Goal: Task Accomplishment & Management: Manage account settings

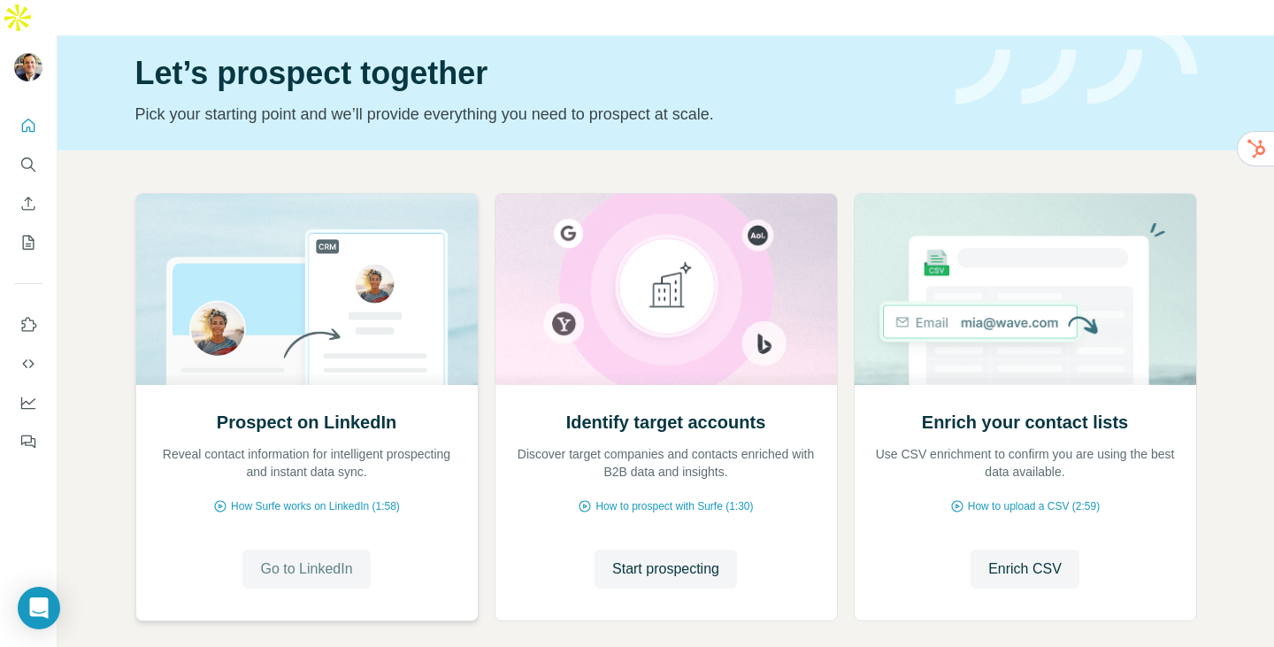
scroll to position [114, 0]
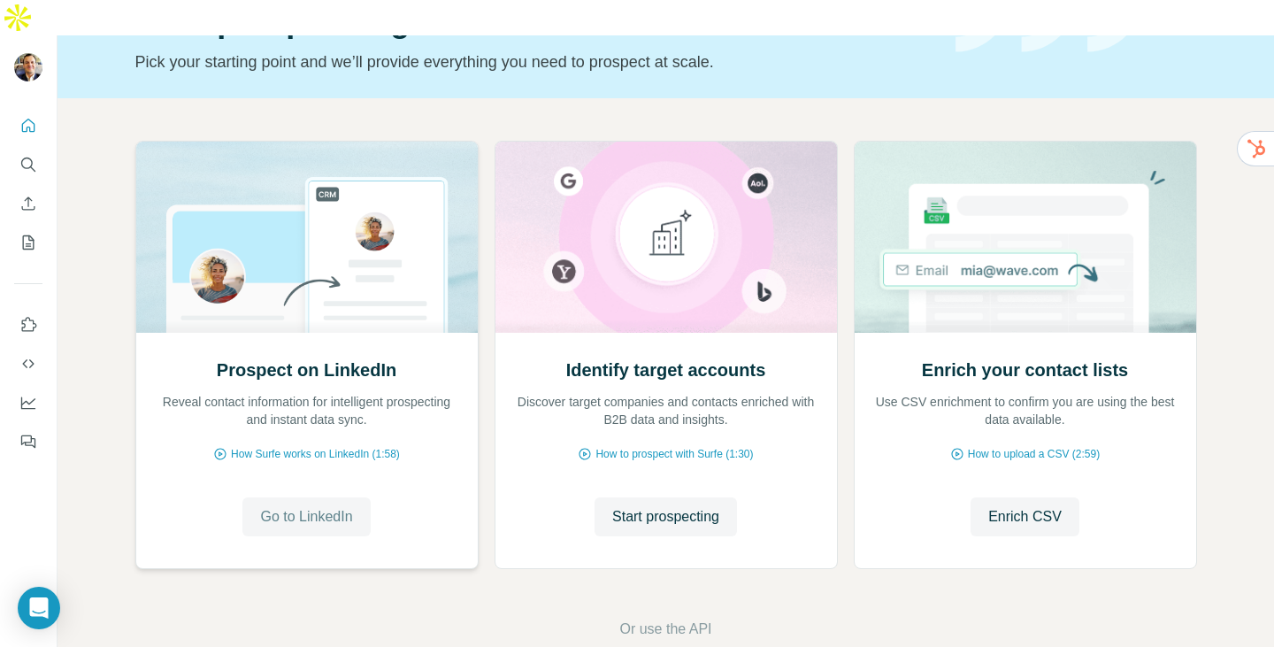
click at [318, 497] on button "Go to LinkedIn" at bounding box center [305, 516] width 127 height 39
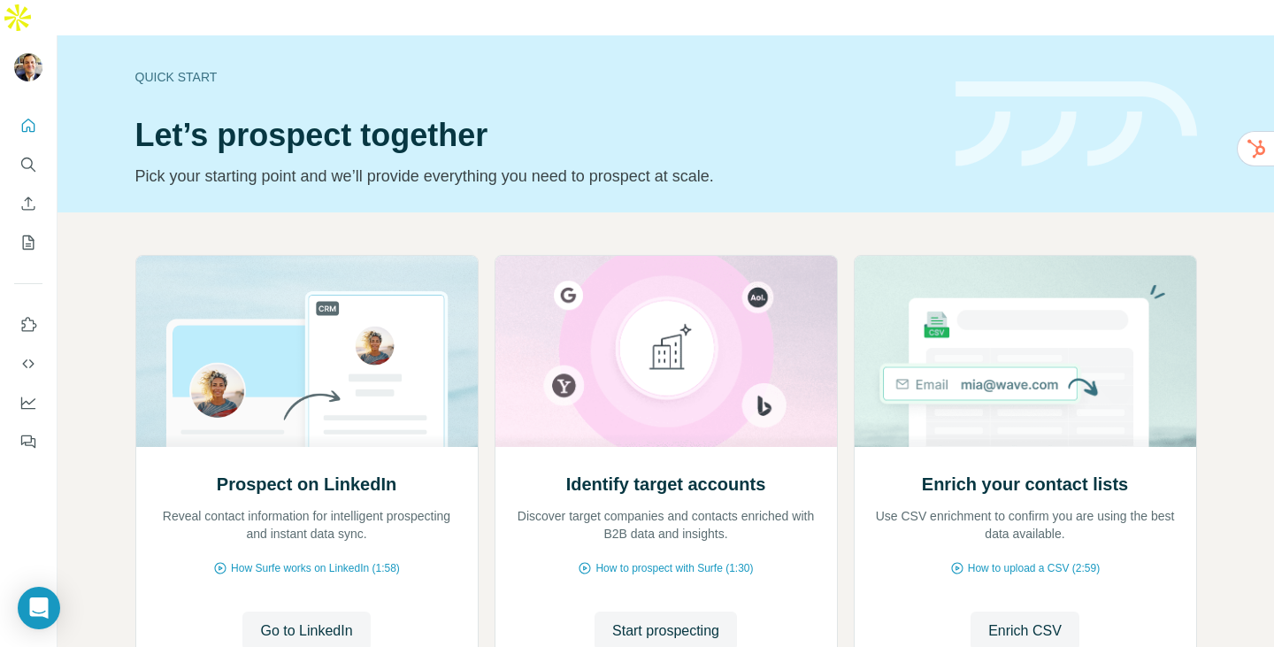
scroll to position [0, 0]
click at [25, 234] on icon "My lists" at bounding box center [28, 243] width 18 height 18
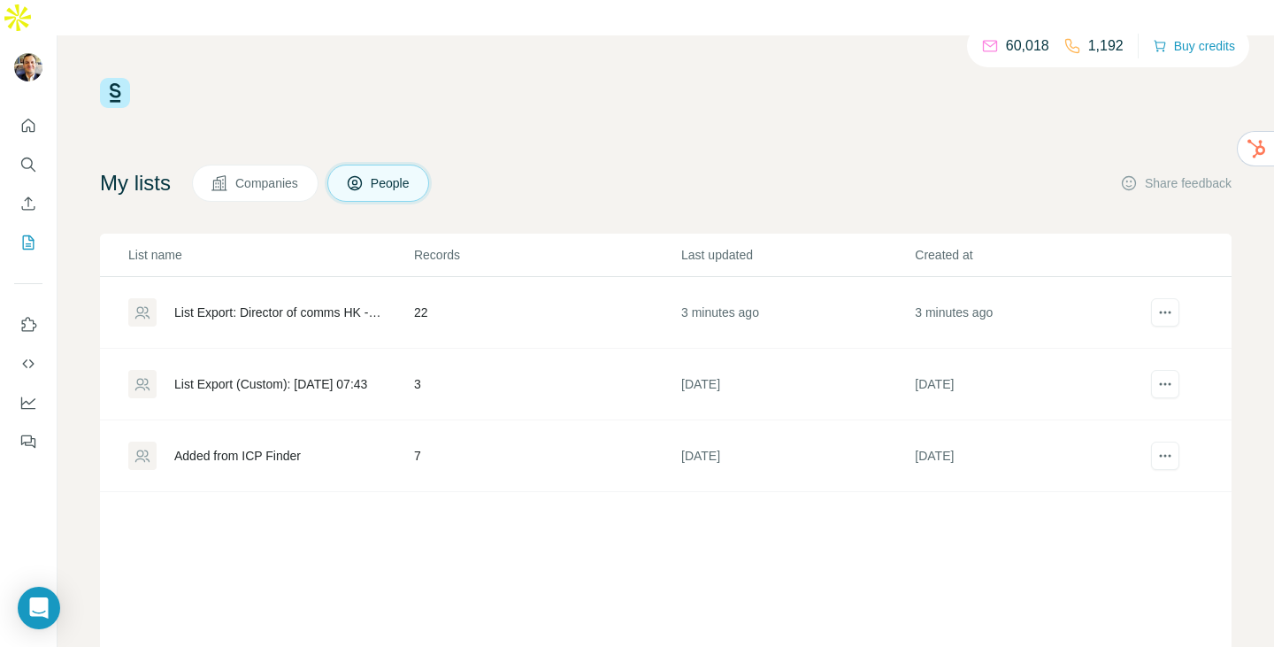
click at [233, 303] on div "List Export: Director of comms HK - Sep - [DATE] 02:31" at bounding box center [279, 312] width 210 height 18
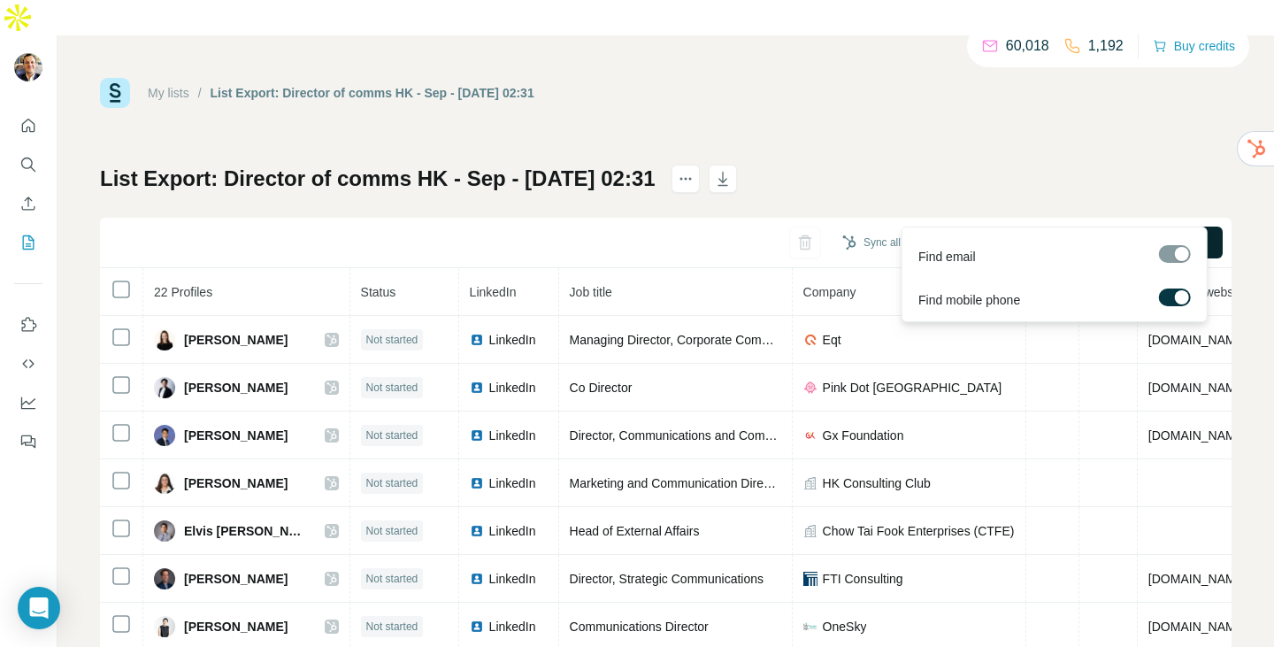
click at [1098, 234] on span "Find all emails & mobiles (22)" at bounding box center [1121, 243] width 163 height 18
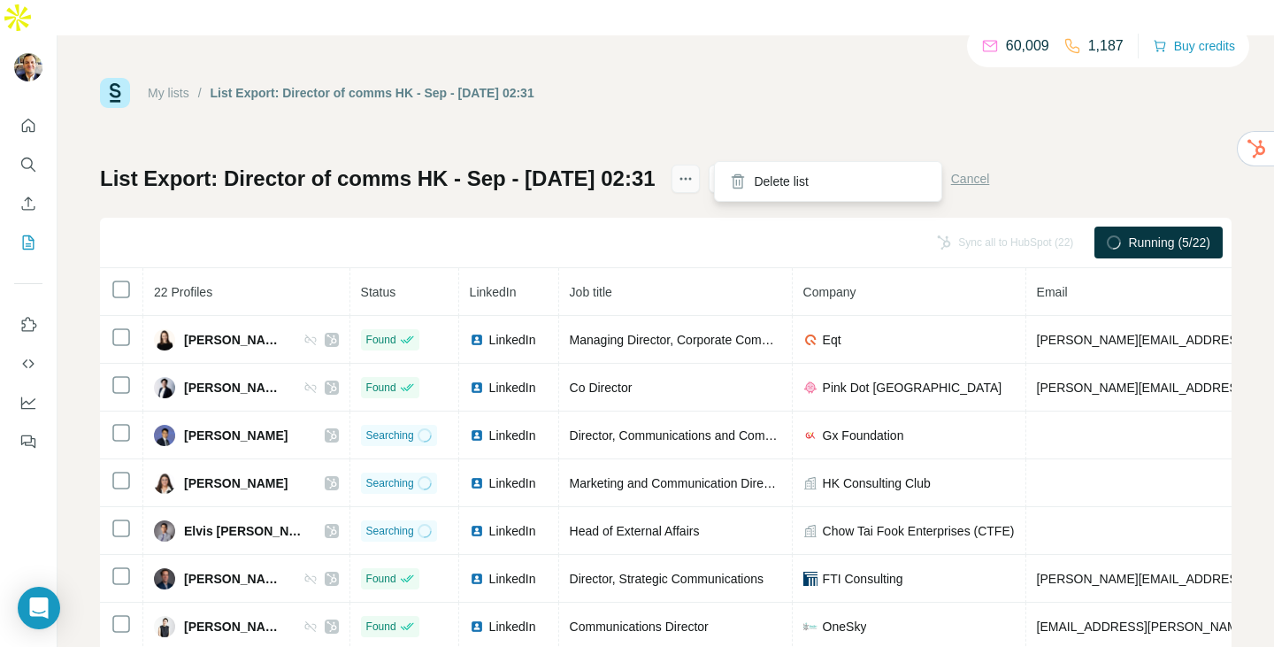
click at [694, 170] on icon "actions" at bounding box center [686, 179] width 18 height 18
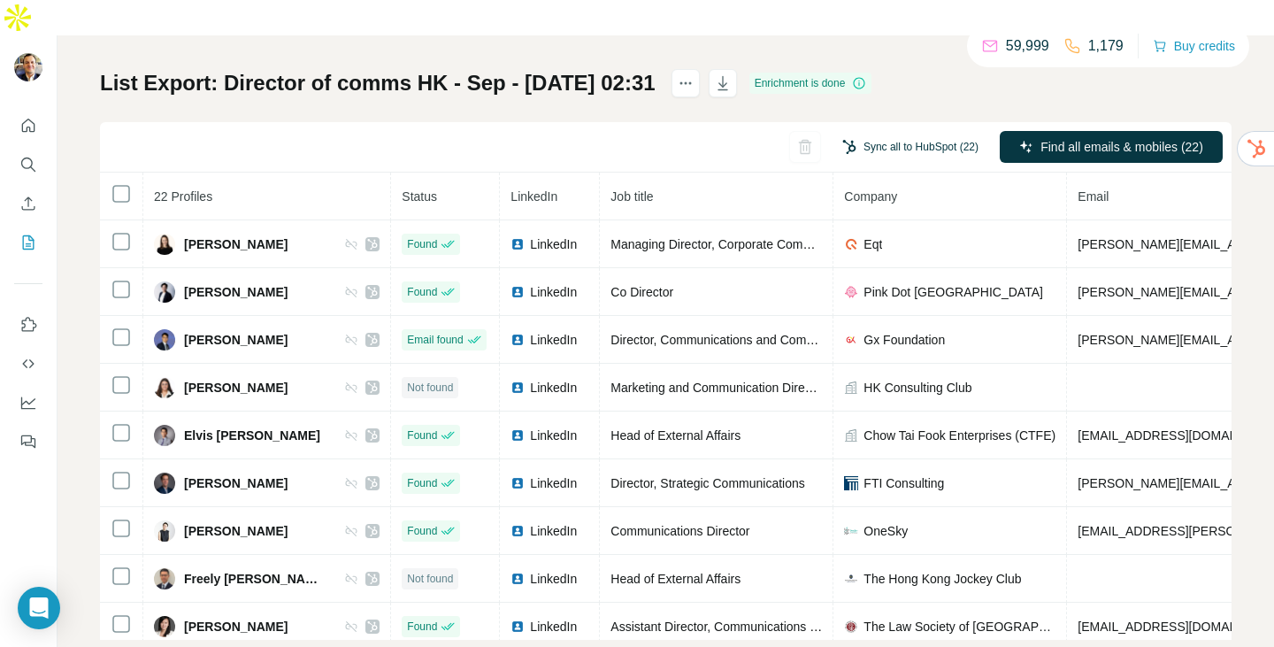
click at [881, 134] on button "Sync all to HubSpot (22)" at bounding box center [910, 147] width 161 height 27
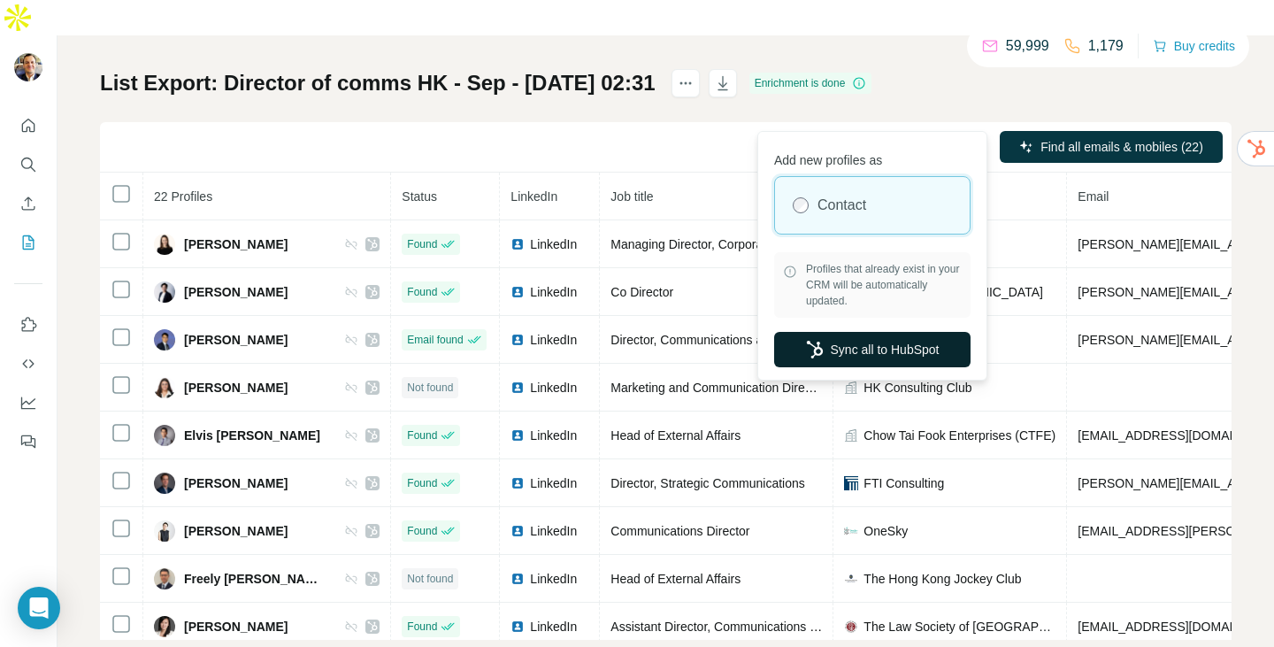
click at [876, 353] on button "Sync all to HubSpot" at bounding box center [872, 349] width 196 height 35
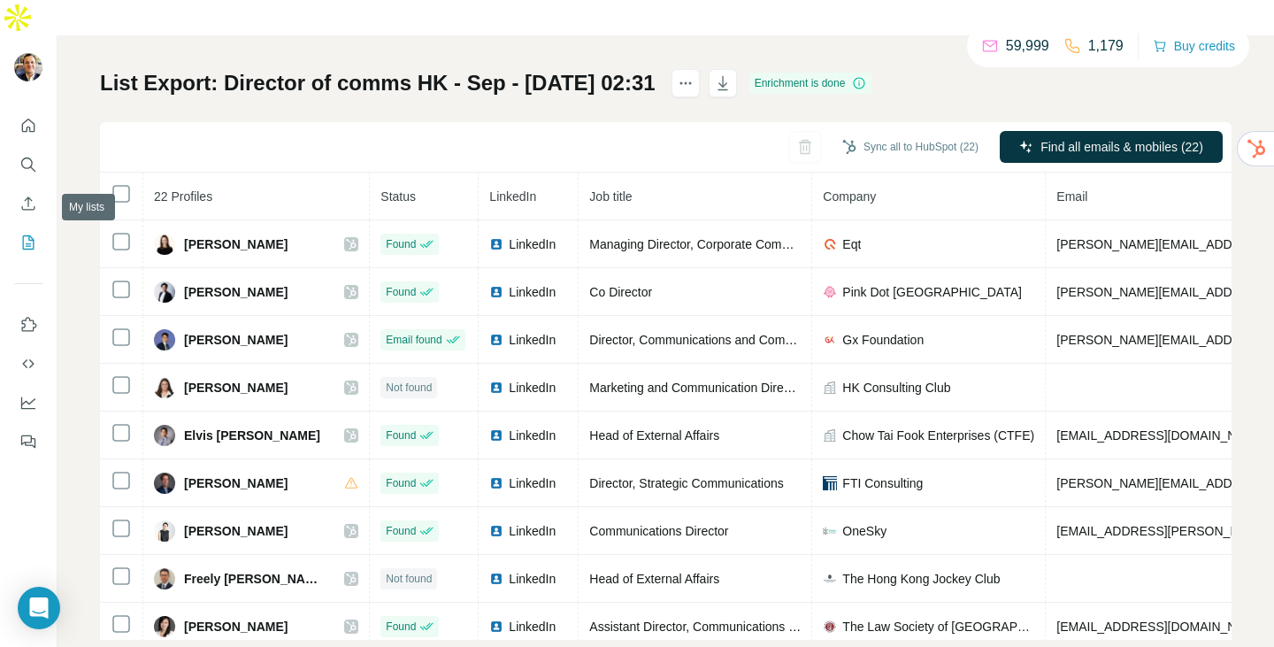
click at [26, 234] on icon "My lists" at bounding box center [28, 243] width 18 height 18
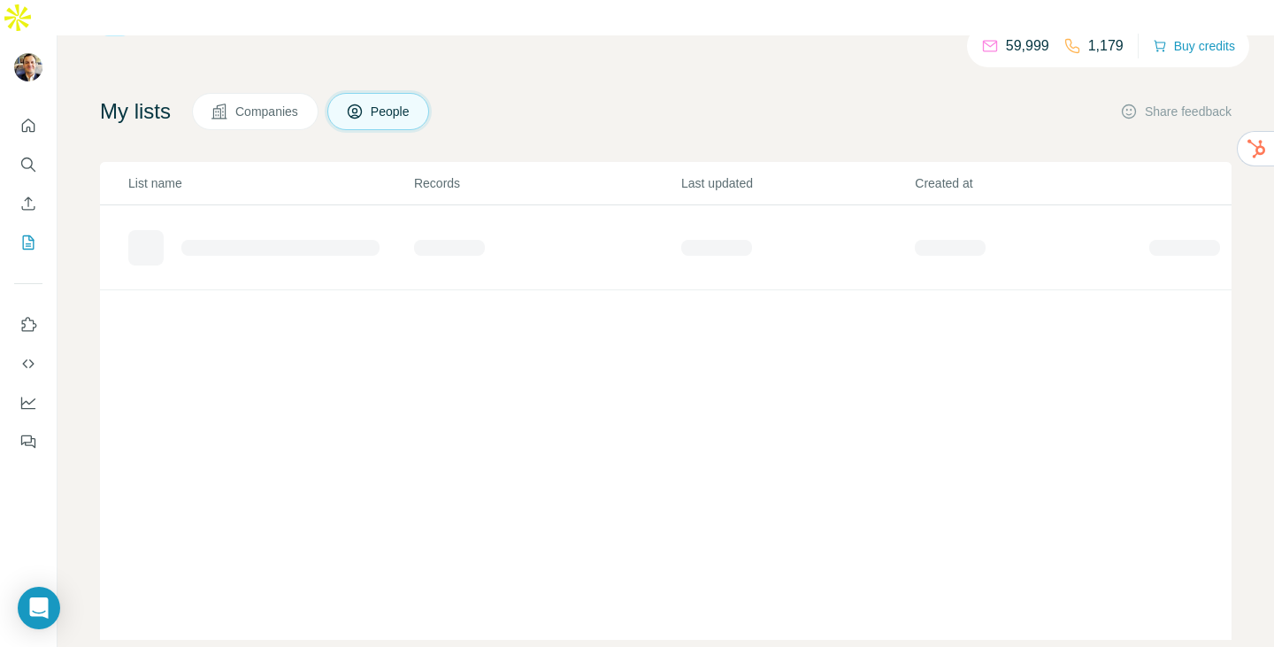
scroll to position [72, 0]
click at [119, 162] on th "List name" at bounding box center [256, 183] width 313 height 43
click at [34, 234] on icon "My lists" at bounding box center [28, 243] width 18 height 18
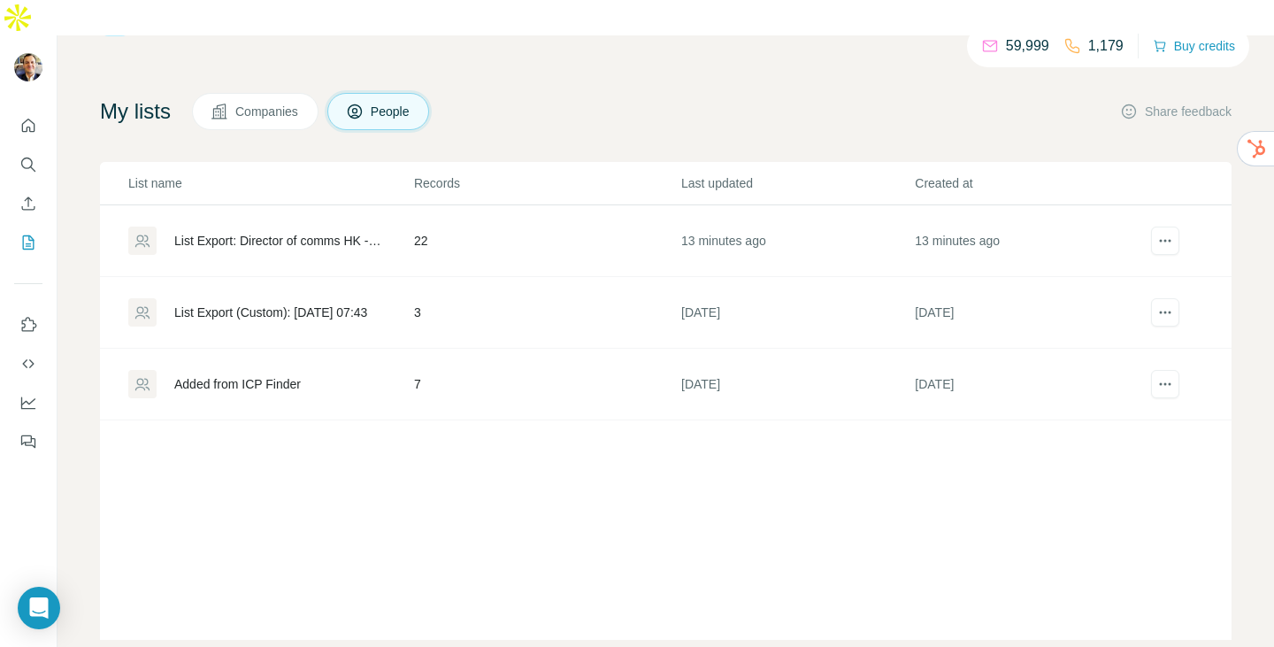
click at [242, 232] on div "List Export: Director of comms HK - Sep - [DATE] 02:31" at bounding box center [279, 241] width 210 height 18
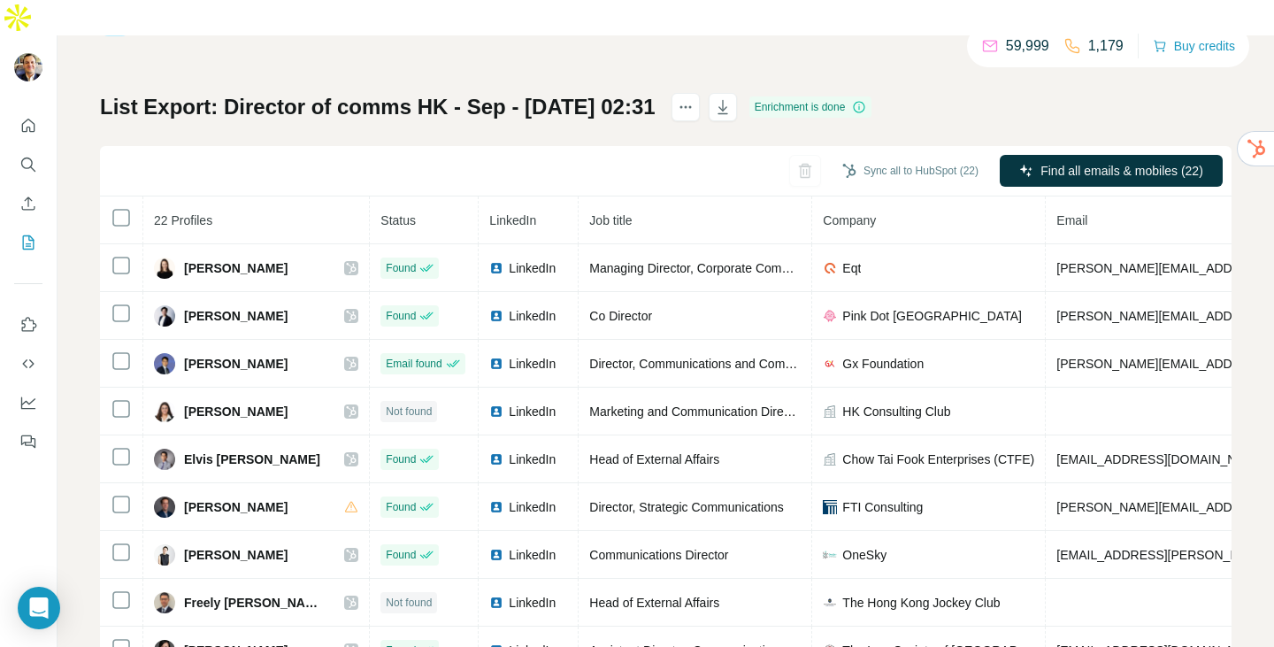
scroll to position [96, 0]
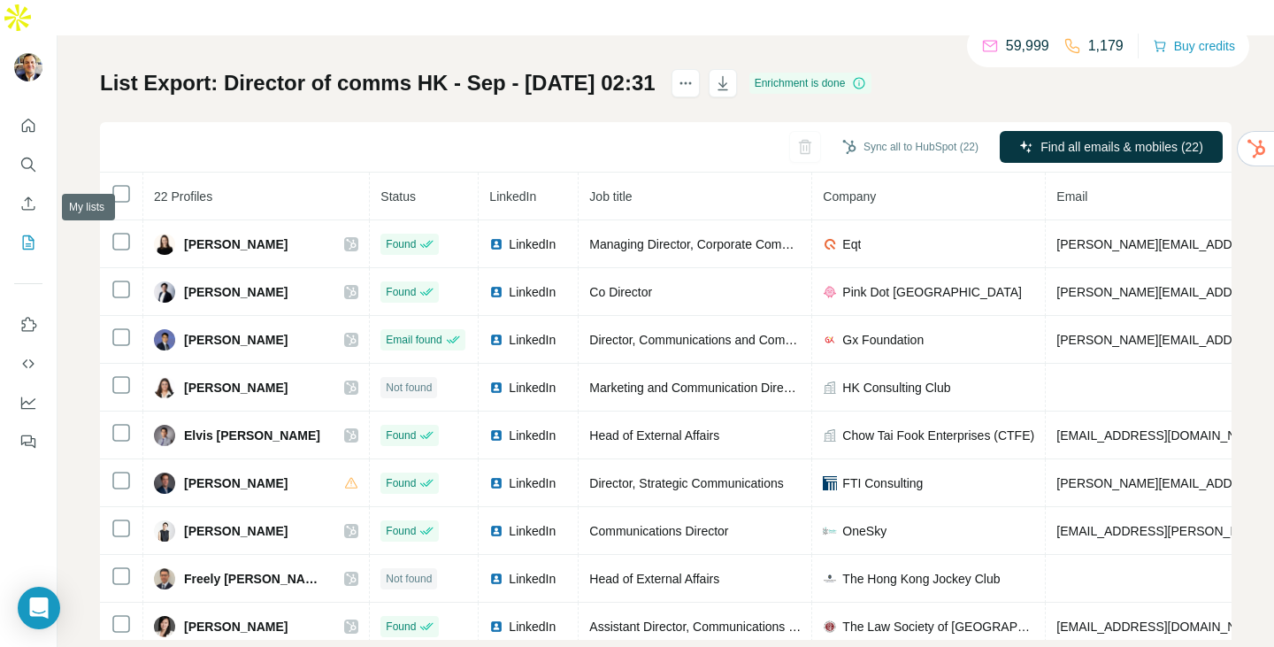
click at [29, 234] on icon "My lists" at bounding box center [28, 243] width 18 height 18
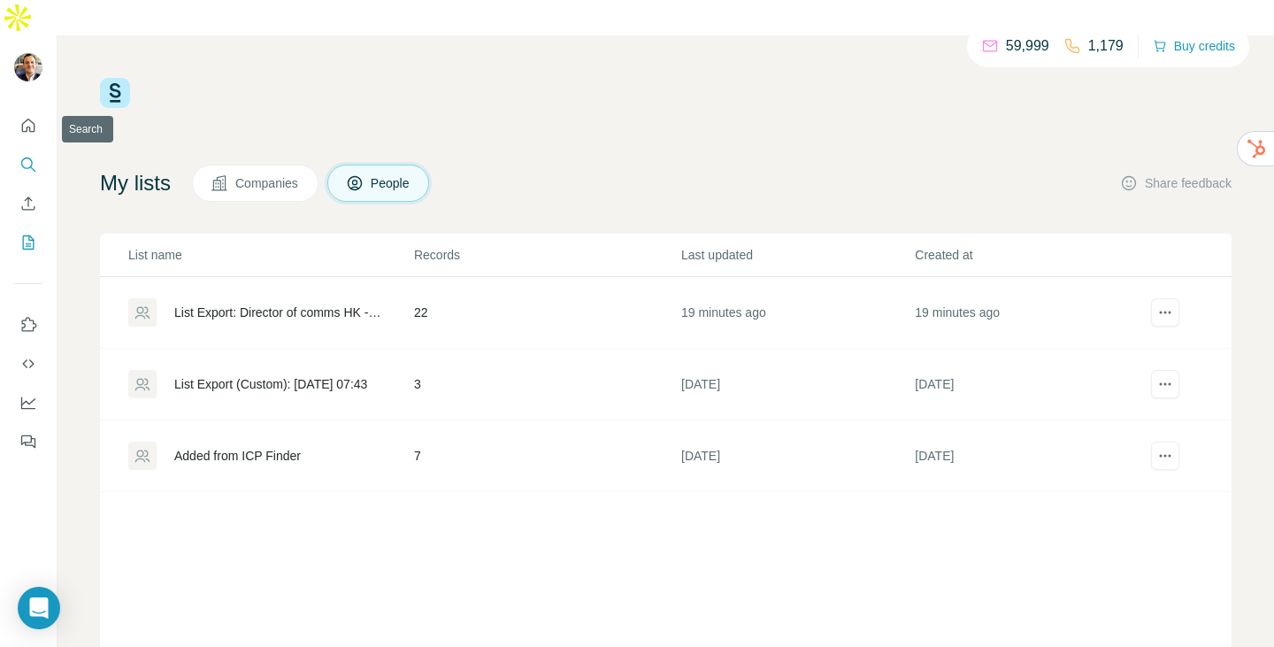
click at [27, 156] on icon "Search" at bounding box center [28, 165] width 18 height 18
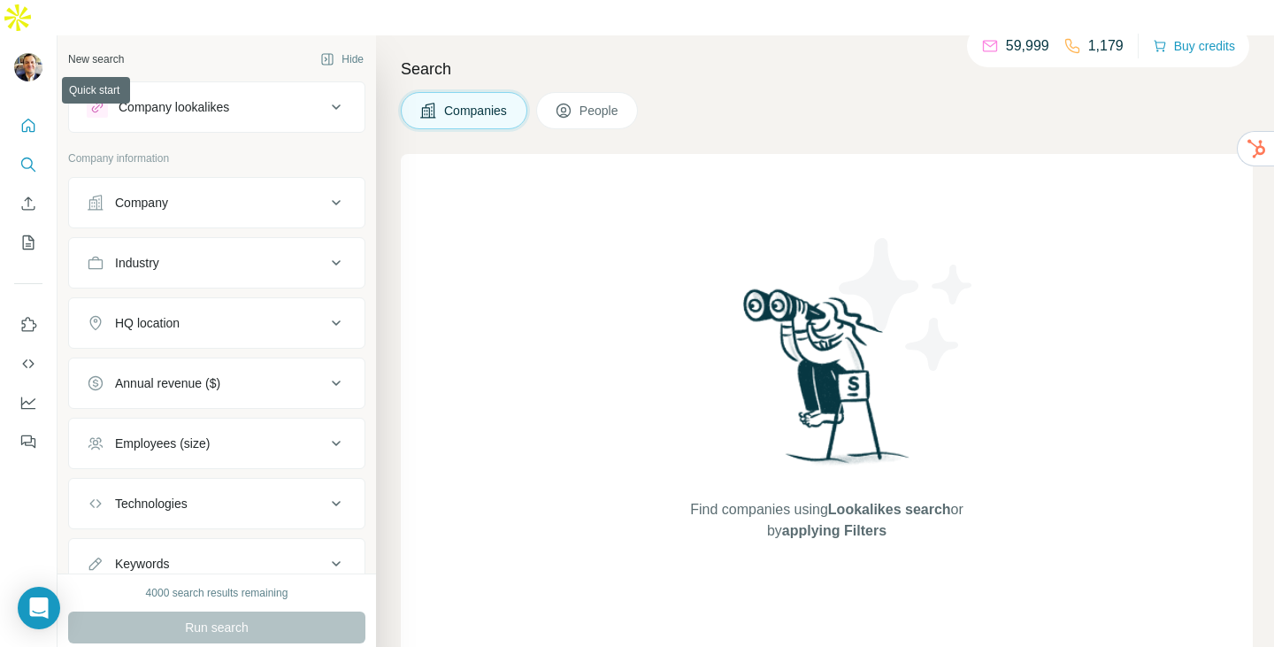
click at [28, 119] on icon "Quick start" at bounding box center [28, 125] width 13 height 13
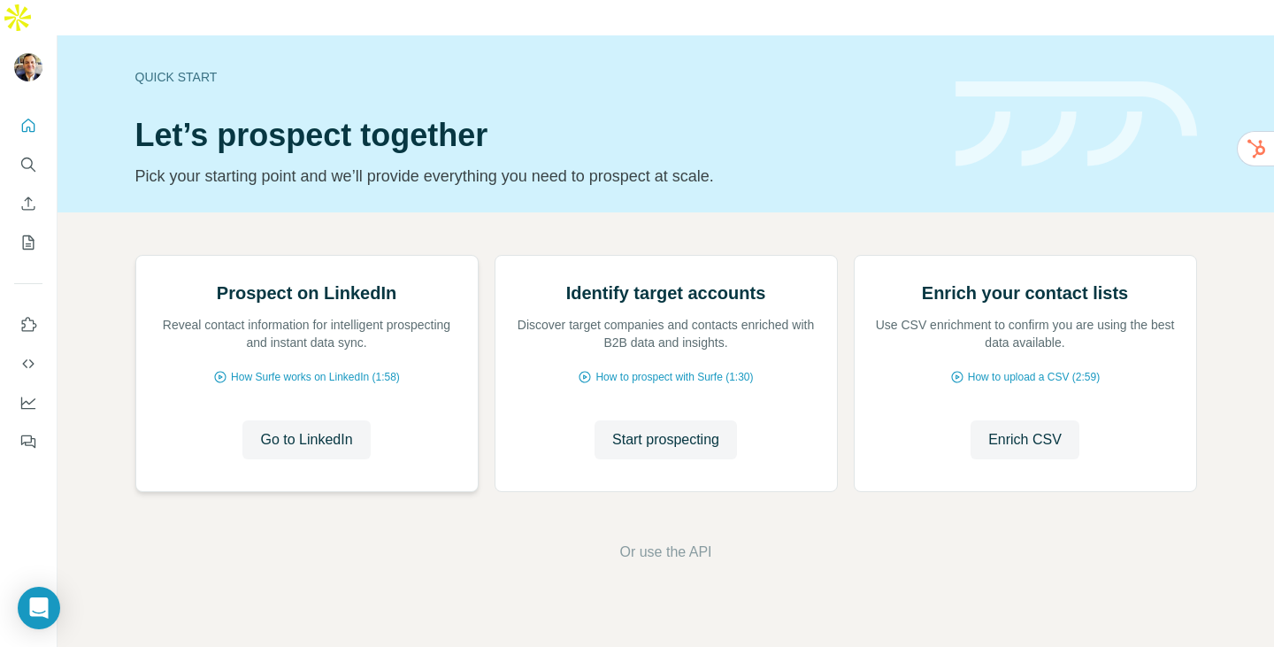
scroll to position [114, 0]
click at [669, 563] on span "Or use the API" at bounding box center [665, 551] width 92 height 21
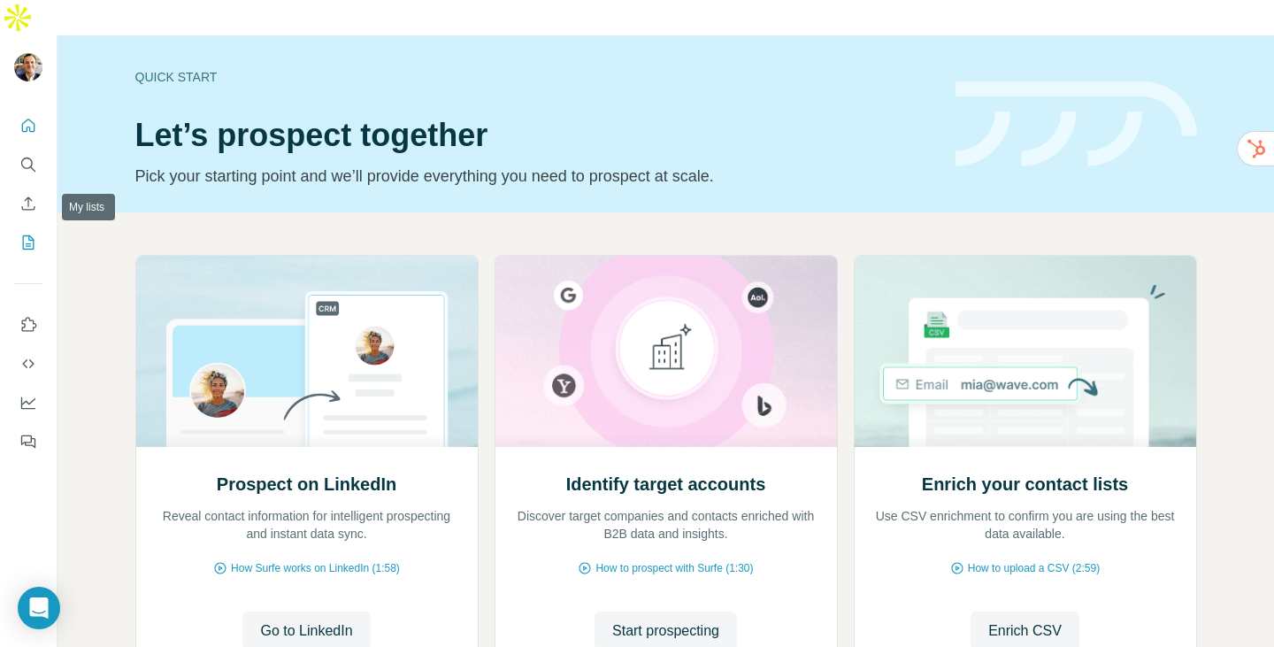
click at [30, 234] on icon "My lists" at bounding box center [28, 243] width 18 height 18
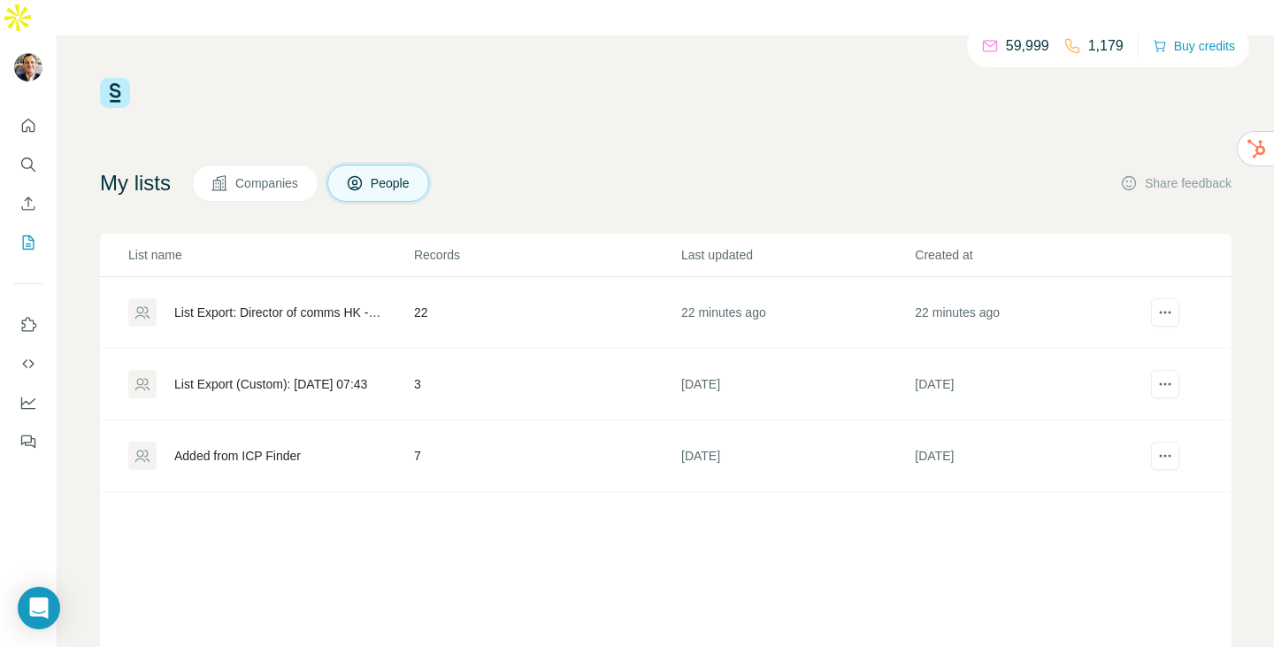
click at [534, 111] on div "59,999 1,179 Buy credits My lists Companies People Share feedback List name Rec…" at bounding box center [665, 394] width 1131 height 633
click at [37, 309] on button "Use Surfe on LinkedIn" at bounding box center [28, 325] width 28 height 32
click at [26, 149] on button "Search" at bounding box center [28, 165] width 28 height 32
click at [31, 156] on icon "Search" at bounding box center [28, 165] width 18 height 18
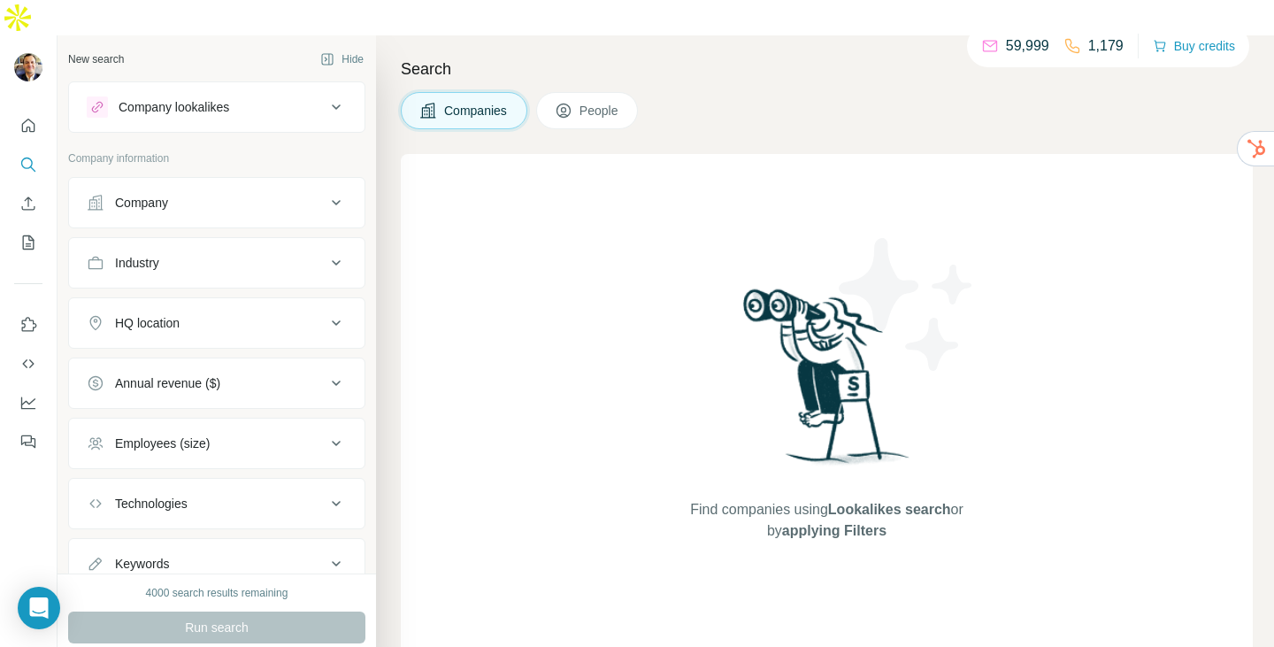
click at [272, 194] on div "Company" at bounding box center [206, 203] width 239 height 18
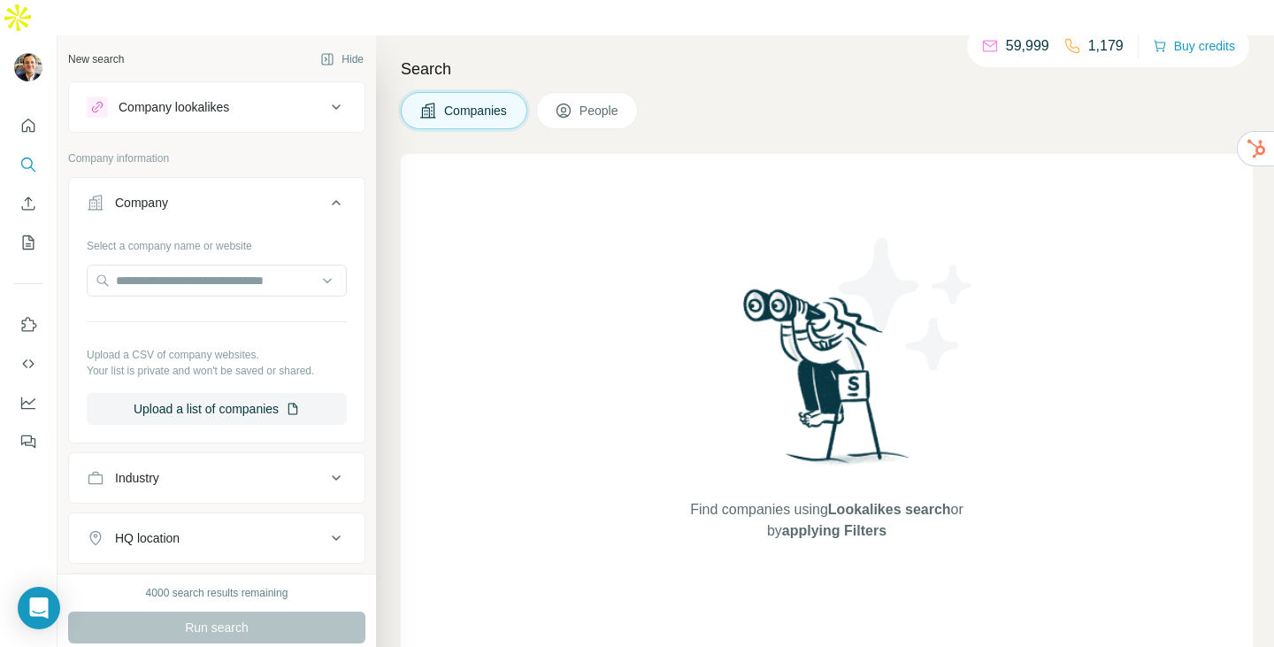
click at [282, 150] on p "Company information" at bounding box center [216, 158] width 297 height 16
click at [326, 192] on icon at bounding box center [336, 202] width 21 height 21
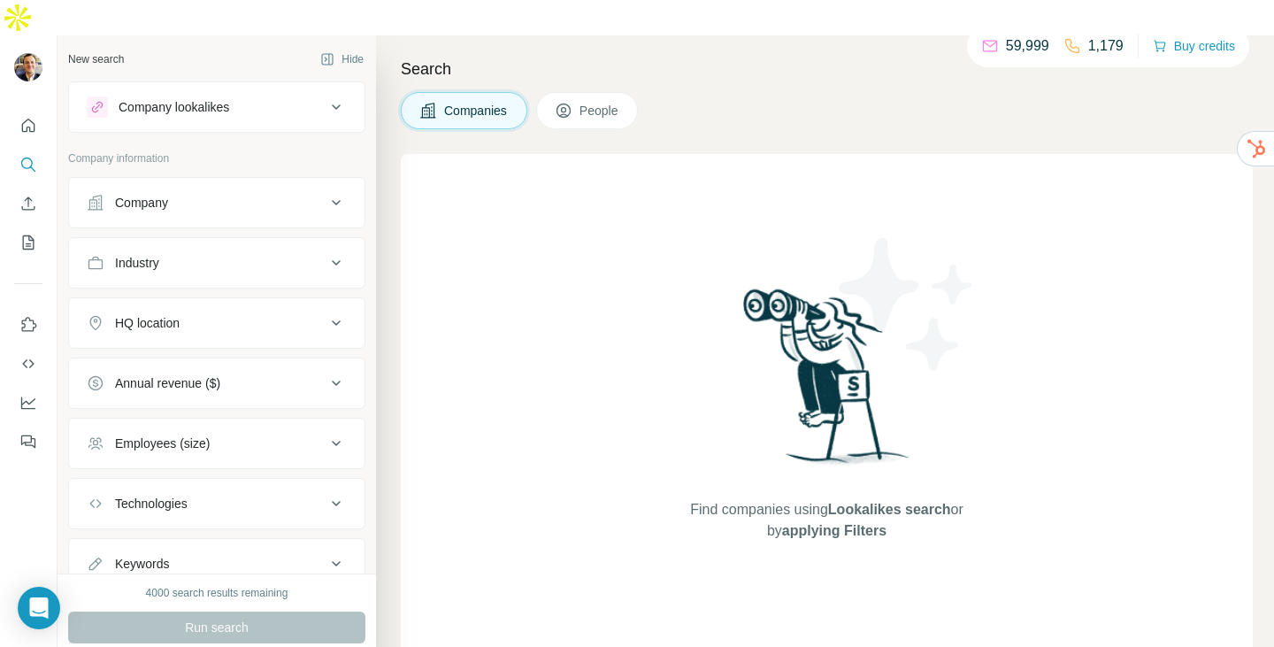
click at [233, 254] on div "Industry" at bounding box center [206, 263] width 239 height 18
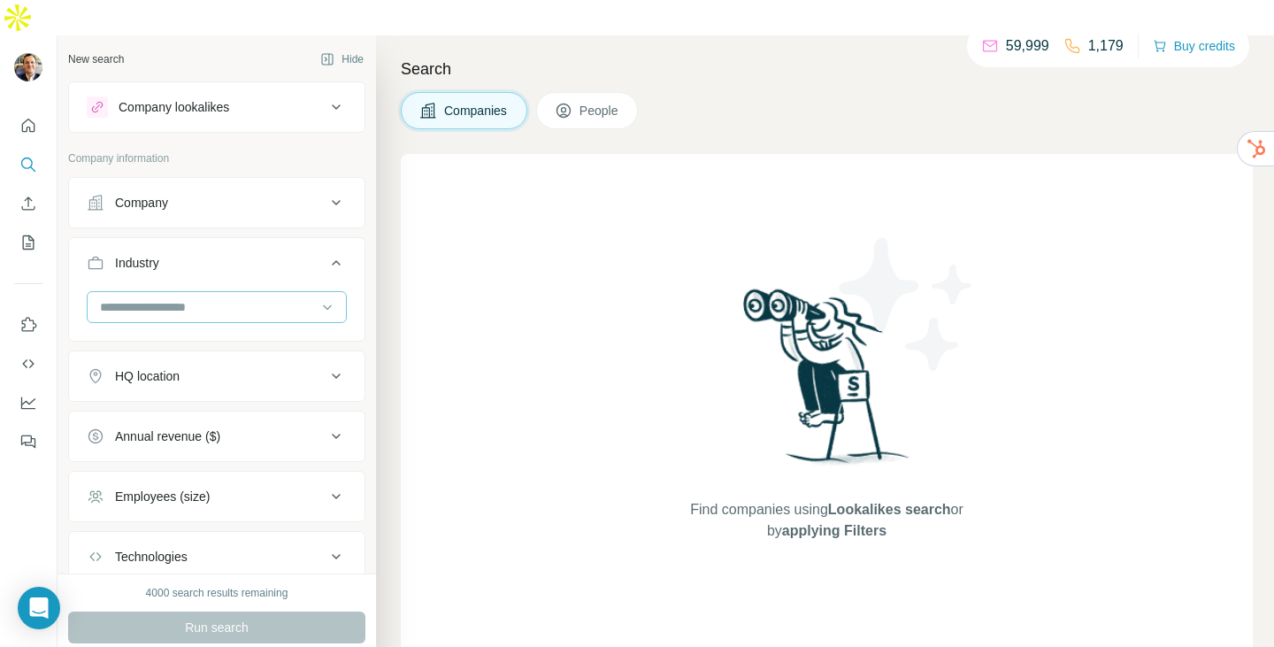
click at [230, 292] on div at bounding box center [207, 307] width 218 height 30
type input "******"
click at [190, 297] on input "******" at bounding box center [207, 306] width 218 height 19
click at [194, 297] on input at bounding box center [207, 306] width 218 height 19
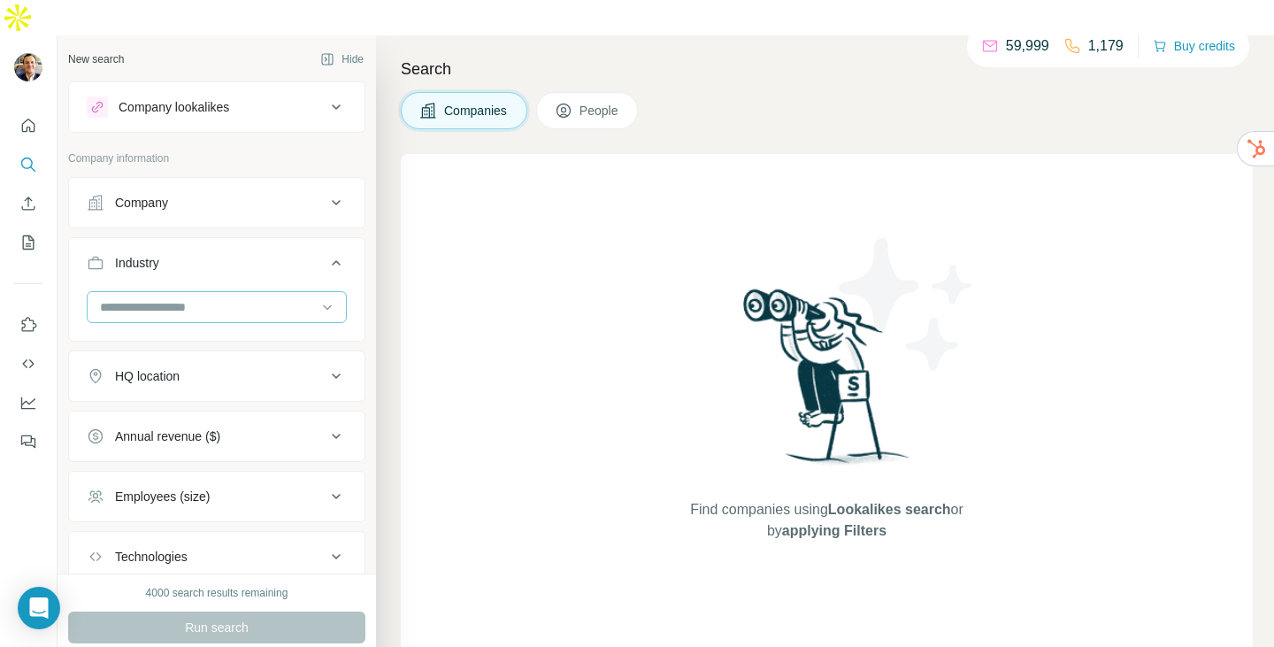
click at [195, 297] on input at bounding box center [207, 306] width 218 height 19
type input "***"
click at [203, 318] on div "Non Profit" at bounding box center [210, 312] width 217 height 18
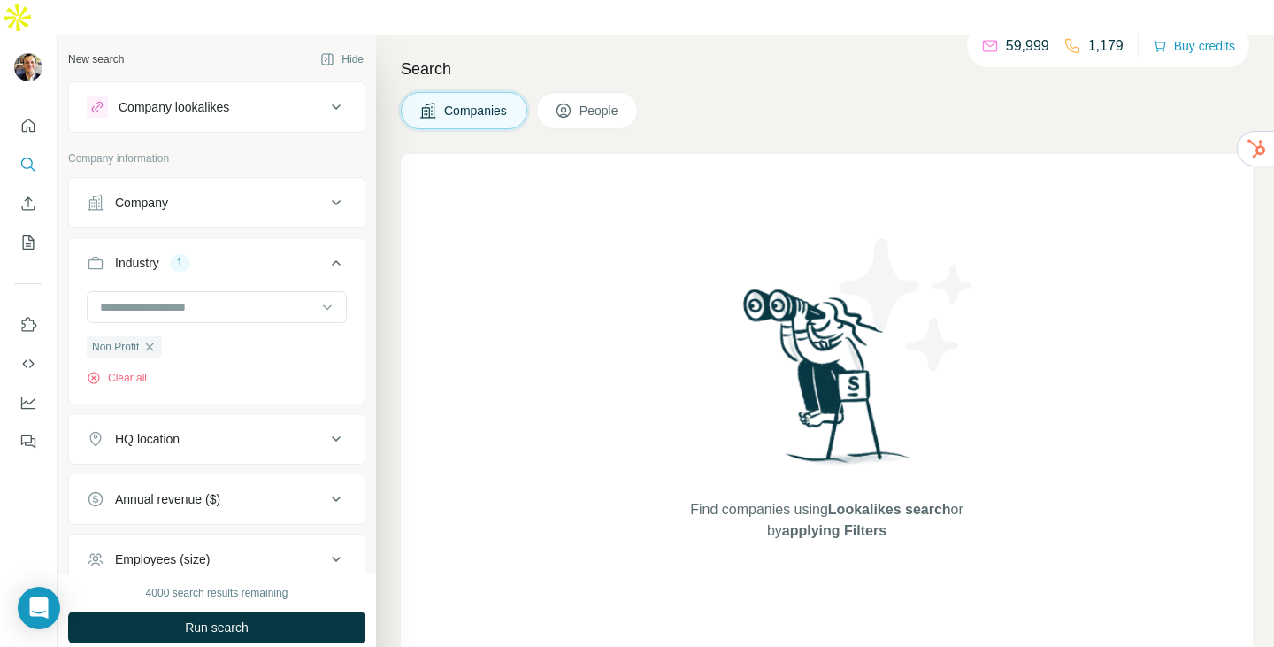
click at [214, 430] on div "HQ location" at bounding box center [206, 439] width 239 height 18
click at [241, 112] on div "Company lookalikes Company information Company Industry 1 Non Profit Clear all …" at bounding box center [216, 393] width 297 height 624
click at [617, 102] on span "People" at bounding box center [599, 111] width 41 height 18
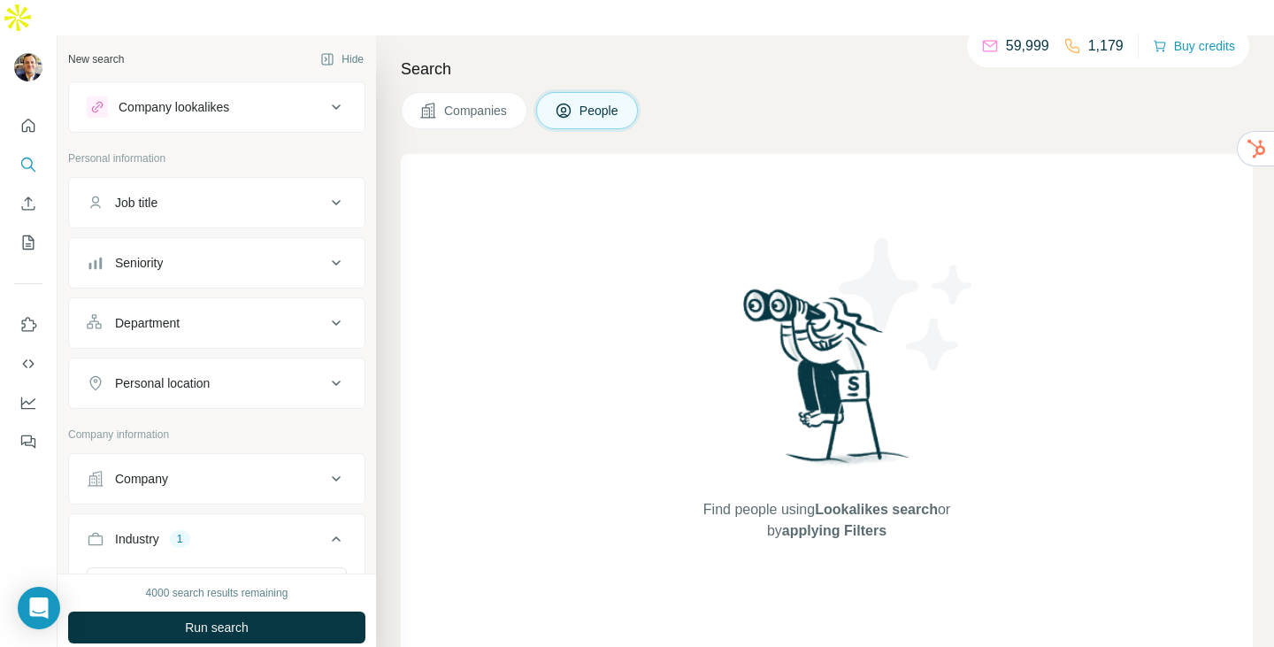
click at [259, 194] on div "Job title" at bounding box center [206, 203] width 239 height 18
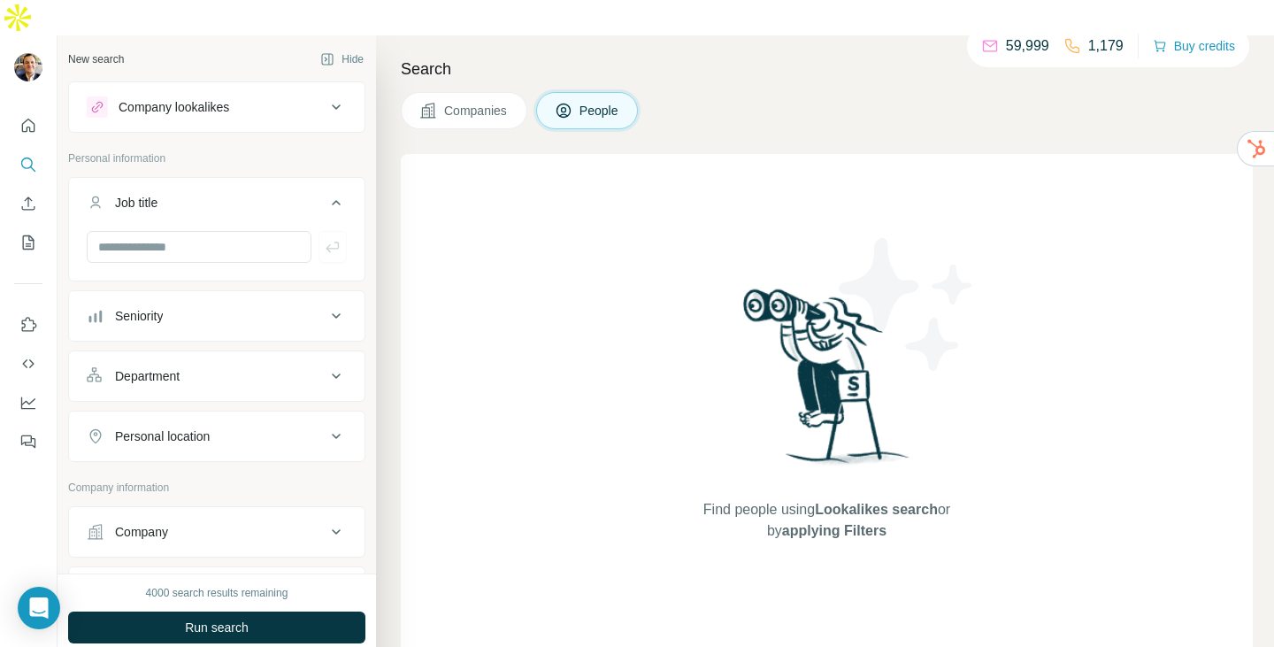
click at [203, 307] on div "Seniority" at bounding box center [206, 316] width 239 height 18
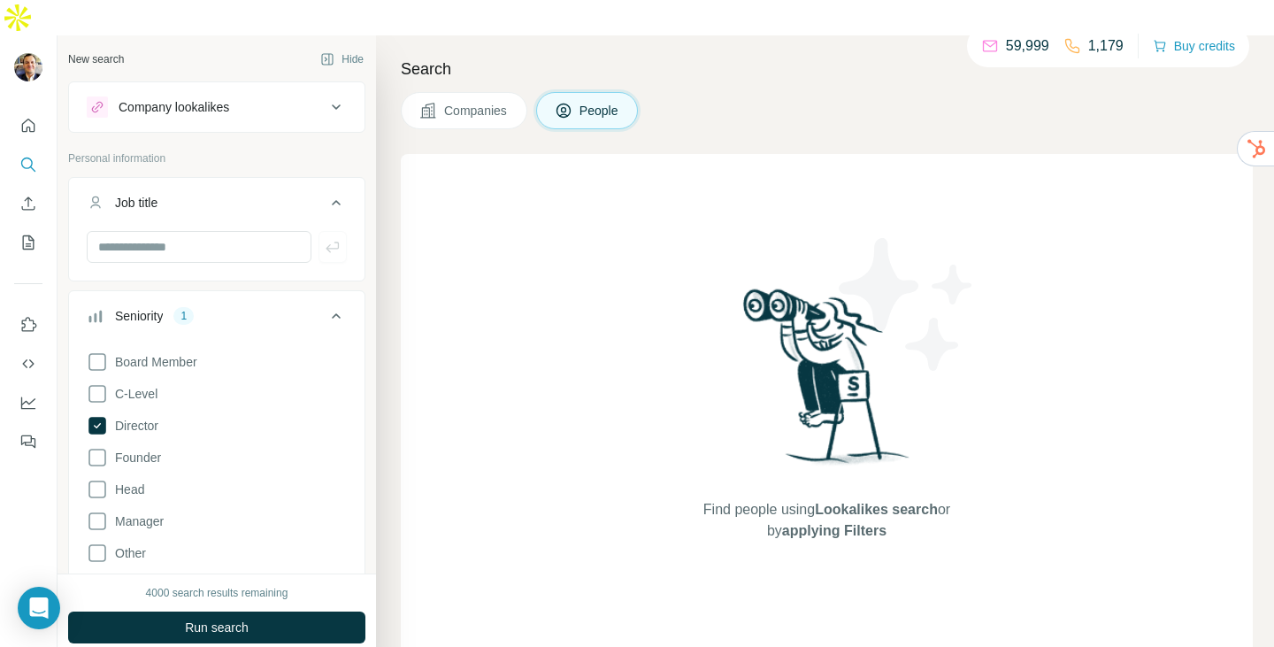
click at [326, 305] on icon at bounding box center [336, 315] width 21 height 21
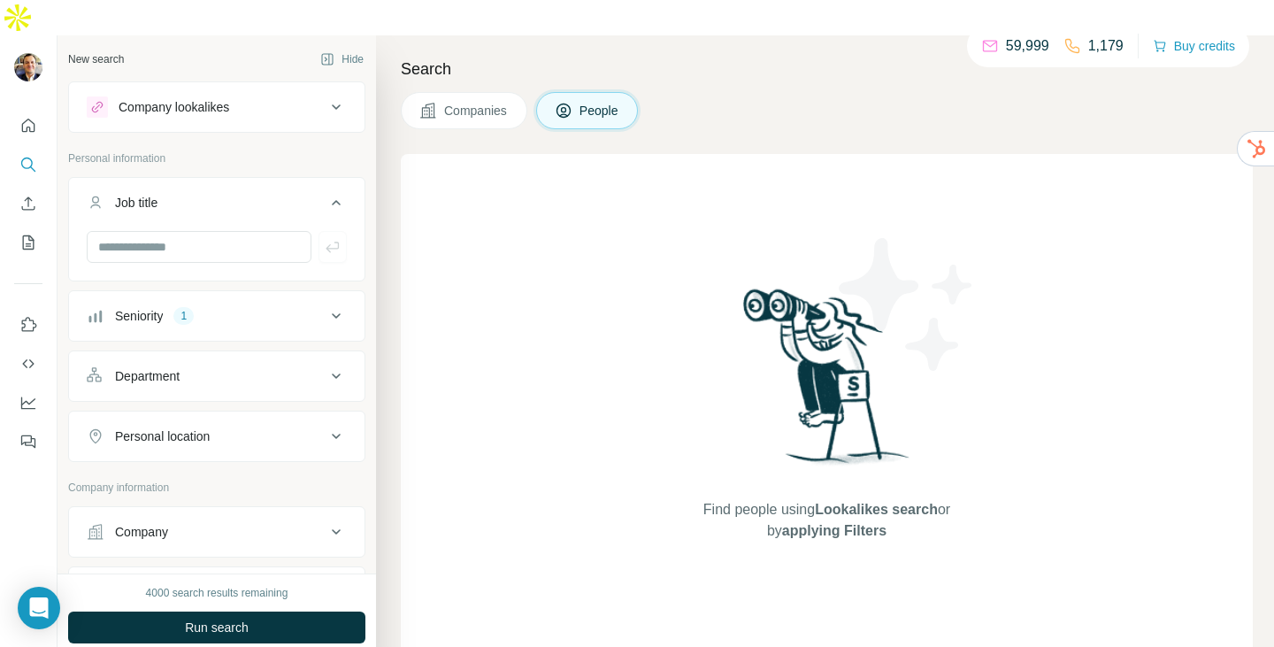
scroll to position [88, 0]
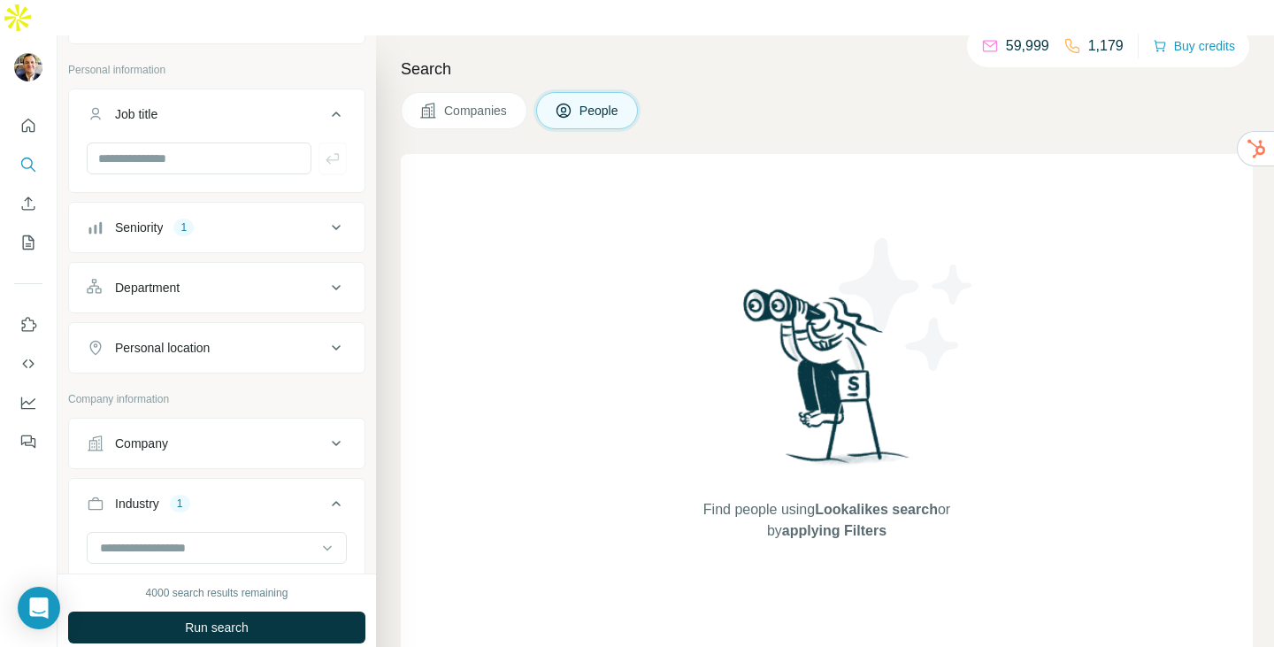
click at [227, 279] on div "Department" at bounding box center [206, 288] width 239 height 18
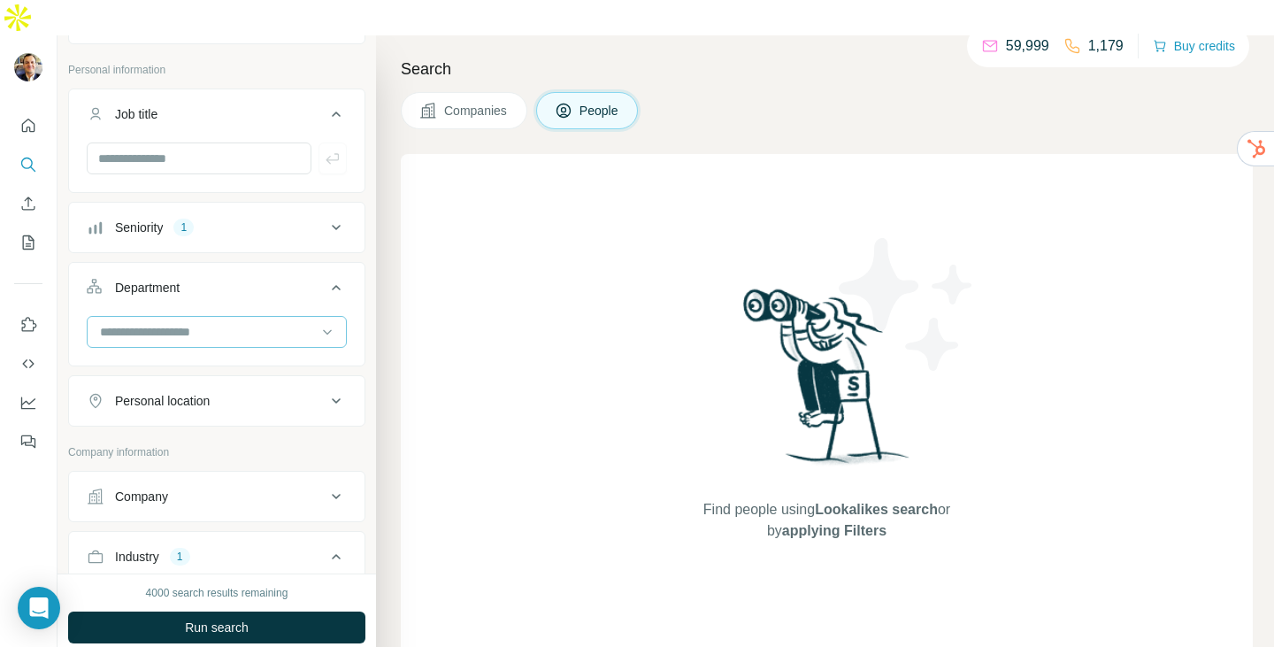
click at [227, 317] on div at bounding box center [207, 332] width 218 height 30
type input "****"
click at [228, 343] on p "PR and Communications" at bounding box center [170, 336] width 137 height 18
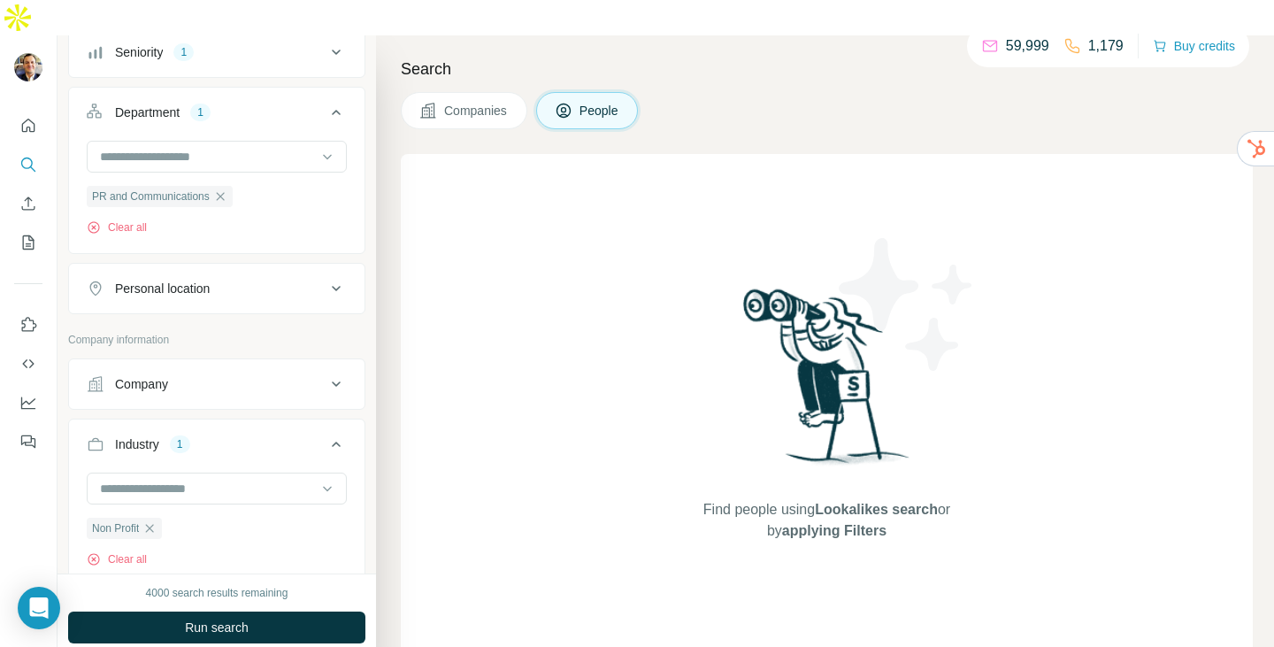
scroll to position [265, 0]
click at [254, 278] on div "Personal location" at bounding box center [206, 287] width 239 height 18
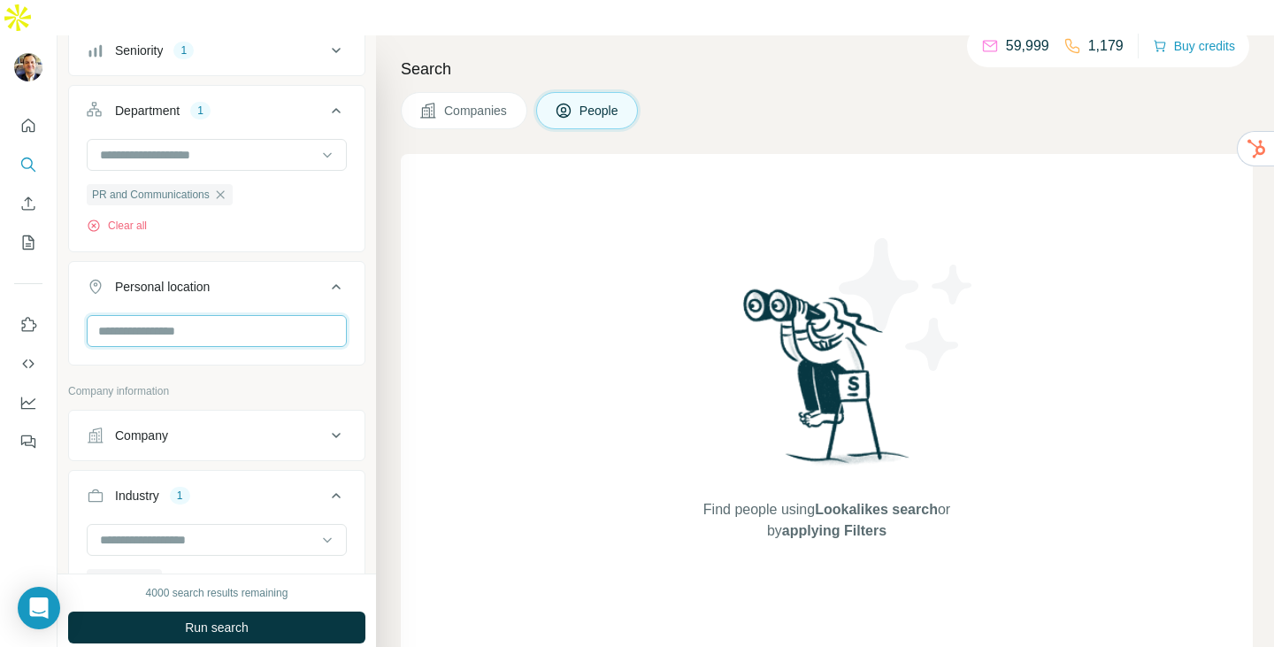
click at [216, 315] on input "text" at bounding box center [217, 331] width 260 height 32
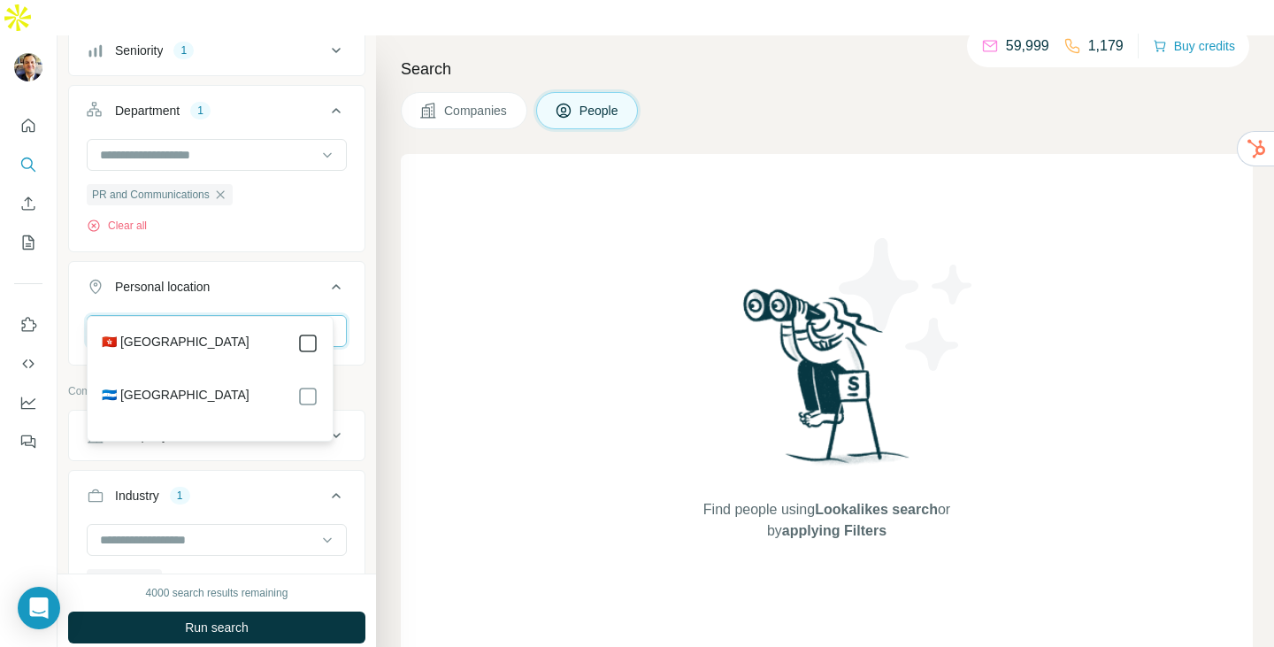
type input "***"
click at [343, 221] on ul "Job title Seniority 1 Department 1 PR and Communications Clear all Personal loc…" at bounding box center [216, 170] width 297 height 517
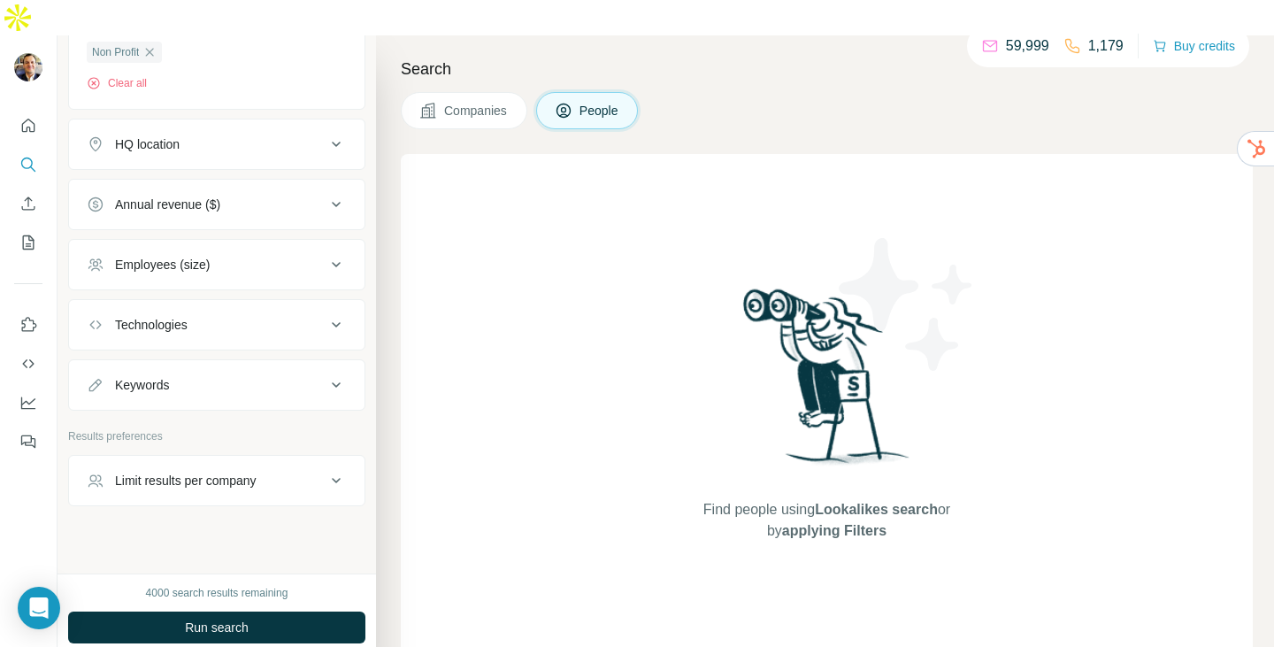
scroll to position [870, 0]
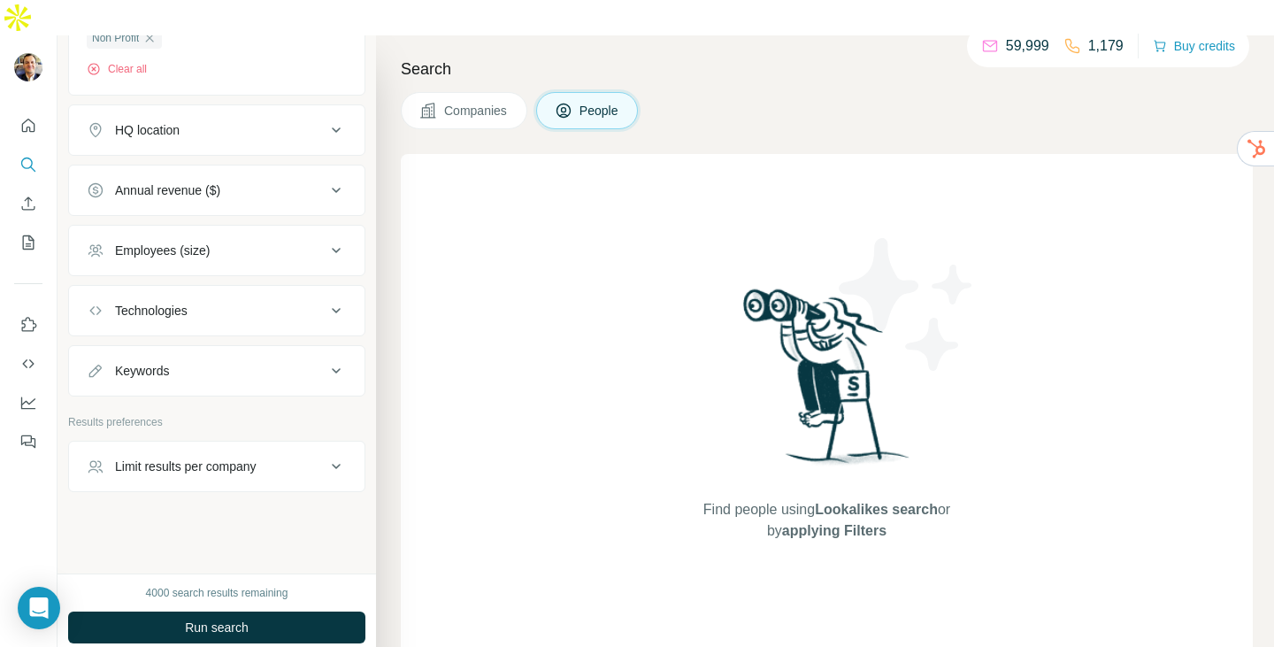
click at [219, 479] on div "New search Hide Company lookalikes Personal information Job title Seniority 1 D…" at bounding box center [216, 304] width 318 height 538
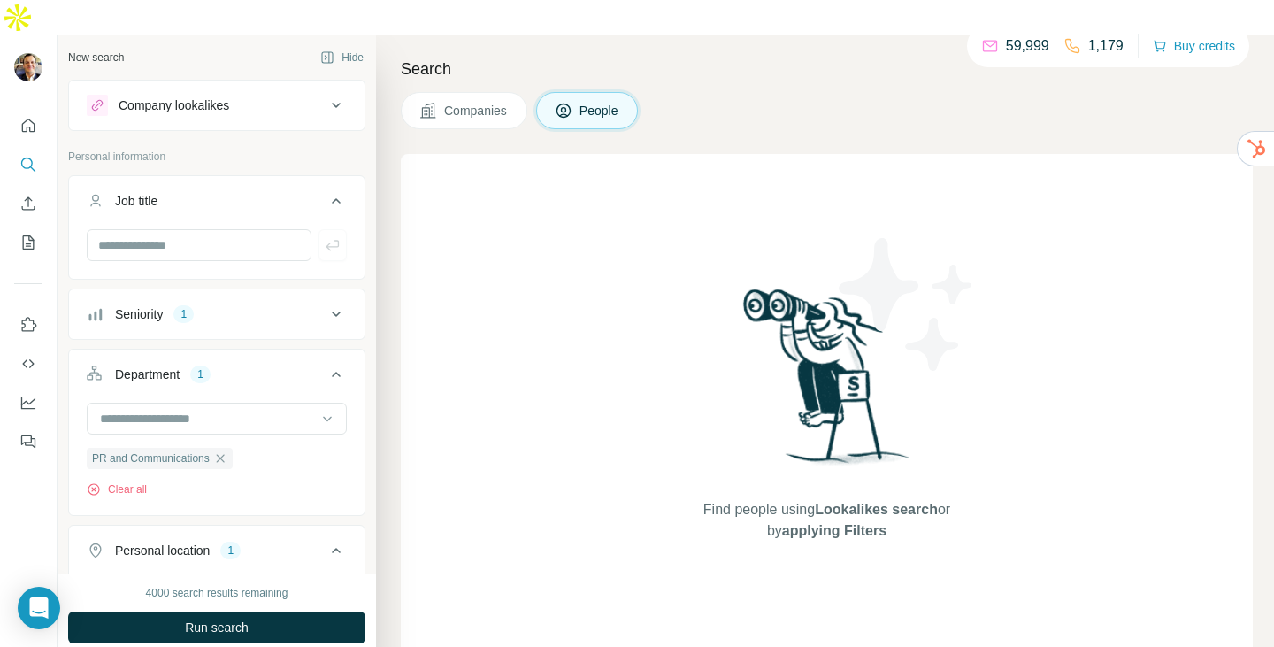
scroll to position [0, 0]
click at [204, 618] on span "Run search" at bounding box center [217, 627] width 64 height 18
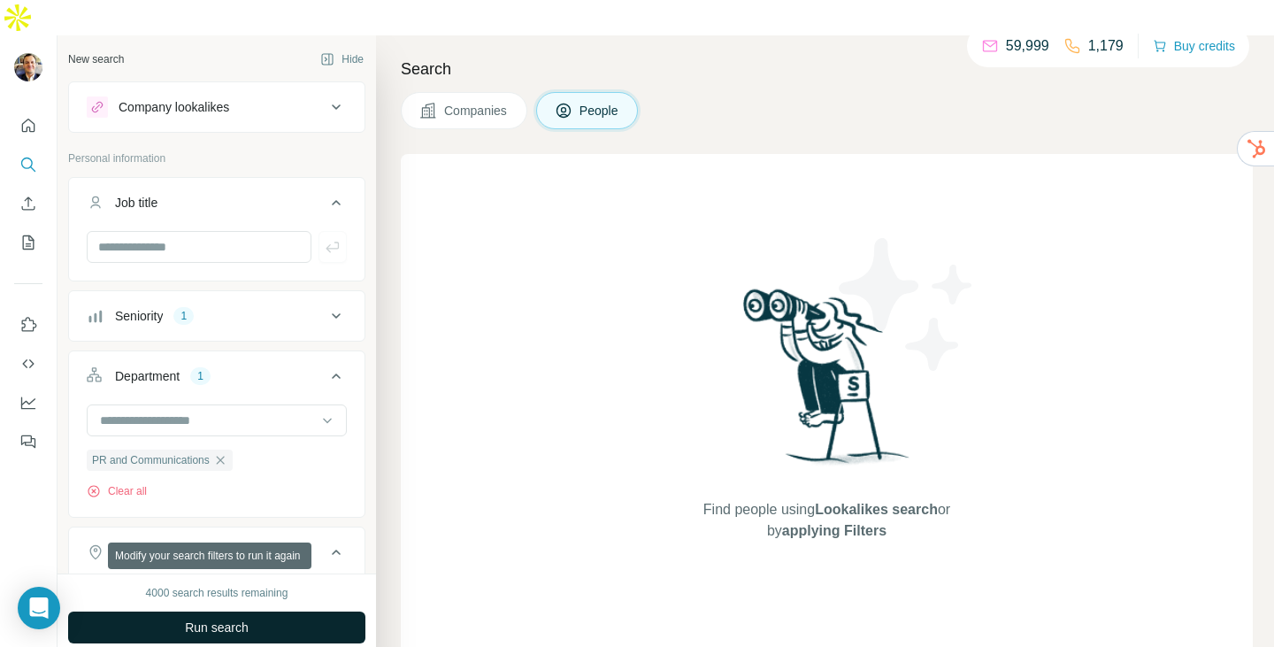
click at [210, 618] on span "Run search" at bounding box center [217, 627] width 64 height 18
click at [227, 618] on span "Run search" at bounding box center [217, 627] width 64 height 18
click at [247, 96] on div "Company lookalikes" at bounding box center [206, 106] width 239 height 21
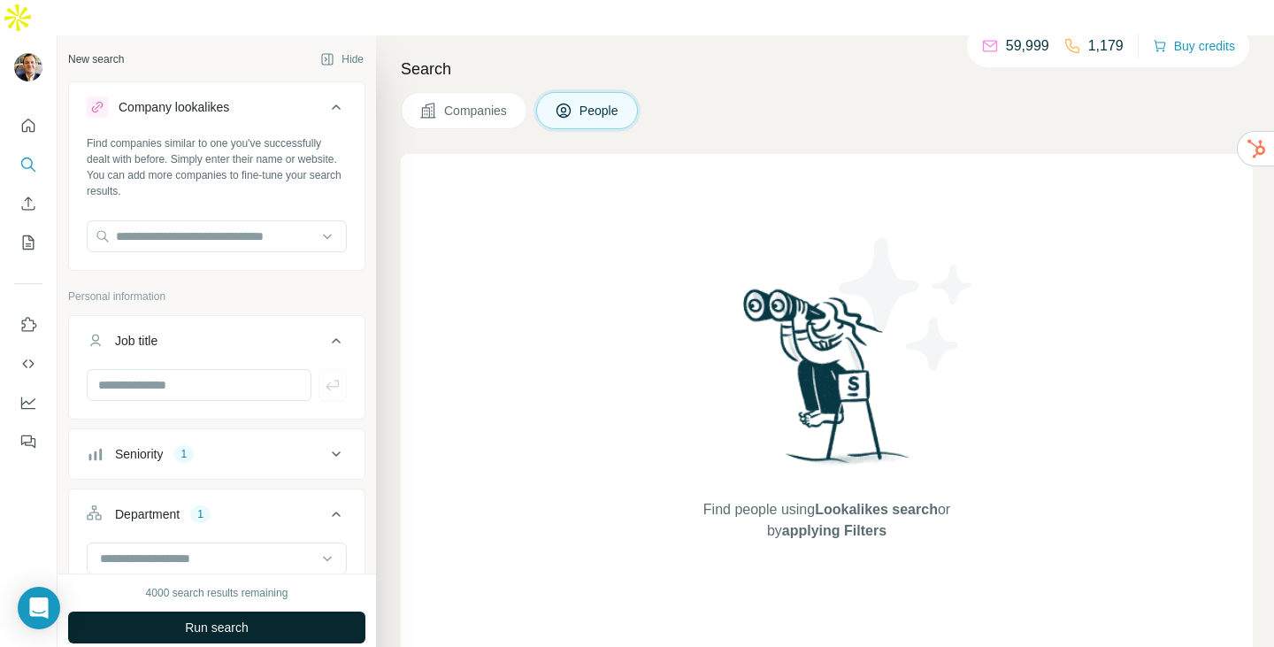
click at [247, 96] on div "Company lookalikes" at bounding box center [206, 106] width 239 height 21
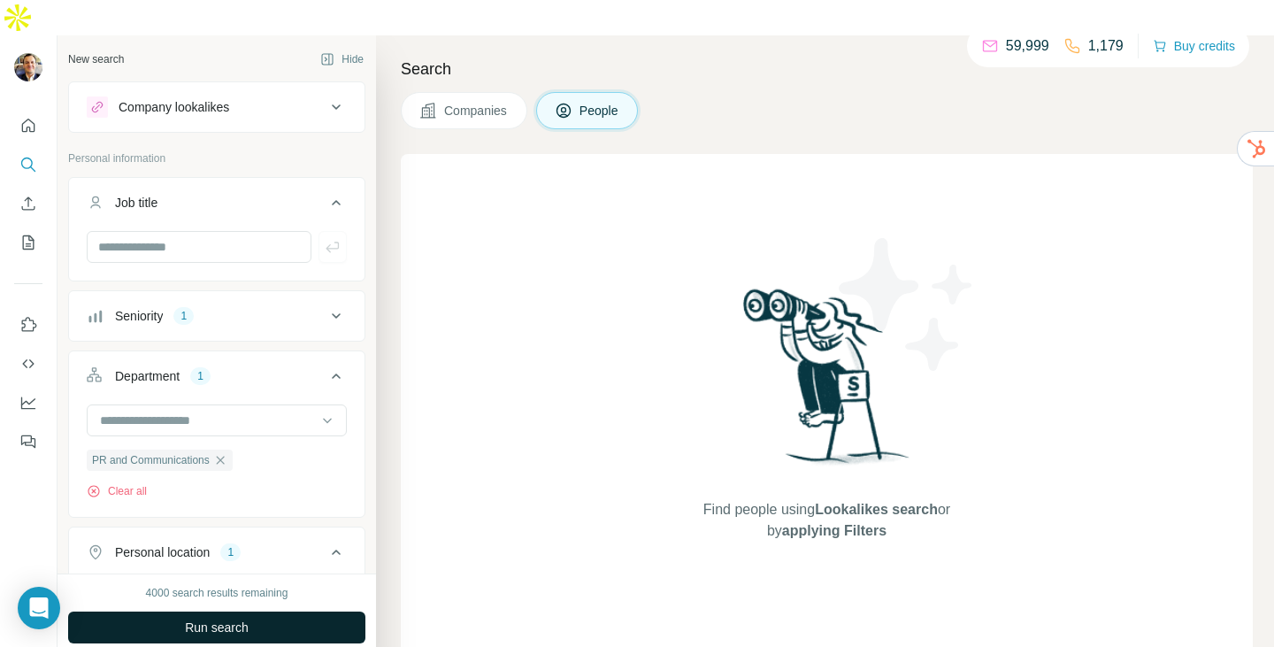
click at [204, 307] on div "Seniority 1" at bounding box center [206, 316] width 239 height 18
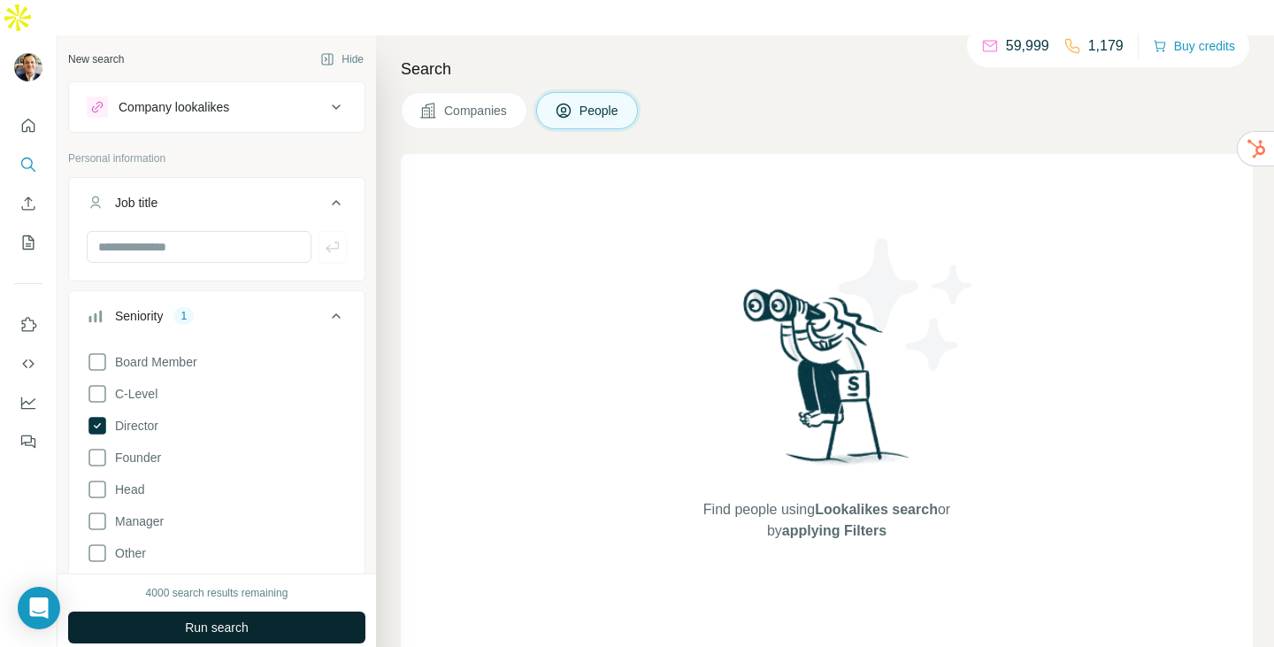
click at [215, 307] on div "Seniority 1" at bounding box center [206, 316] width 239 height 18
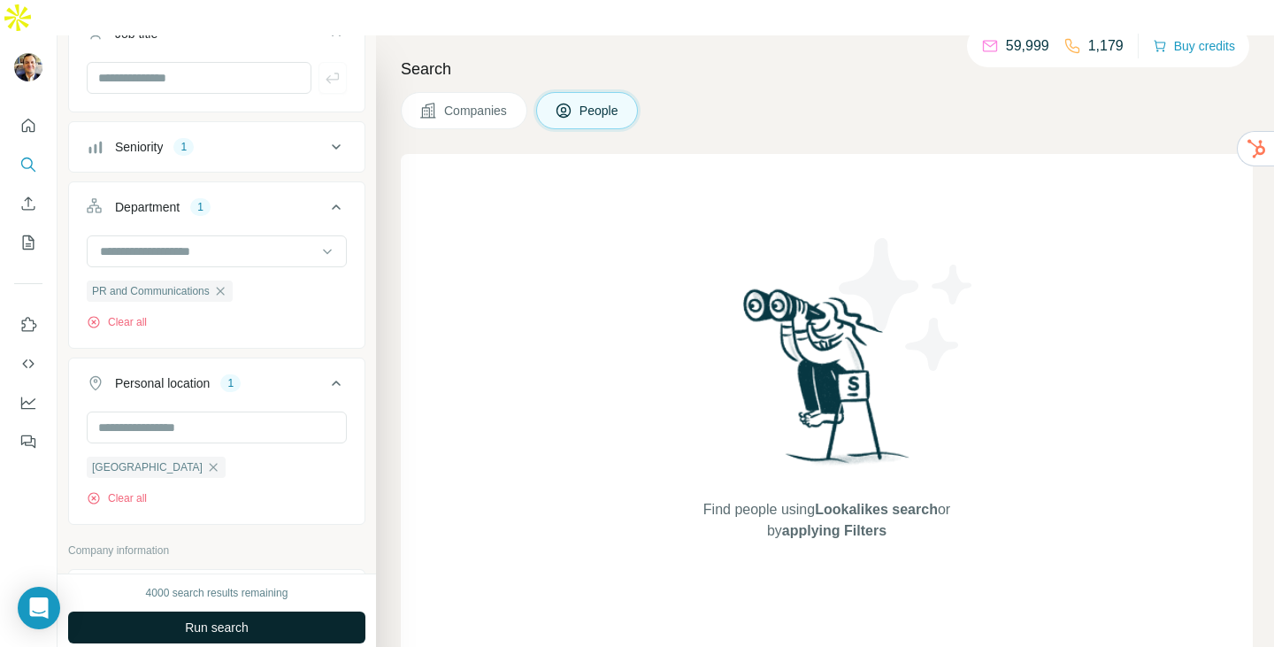
scroll to position [177, 0]
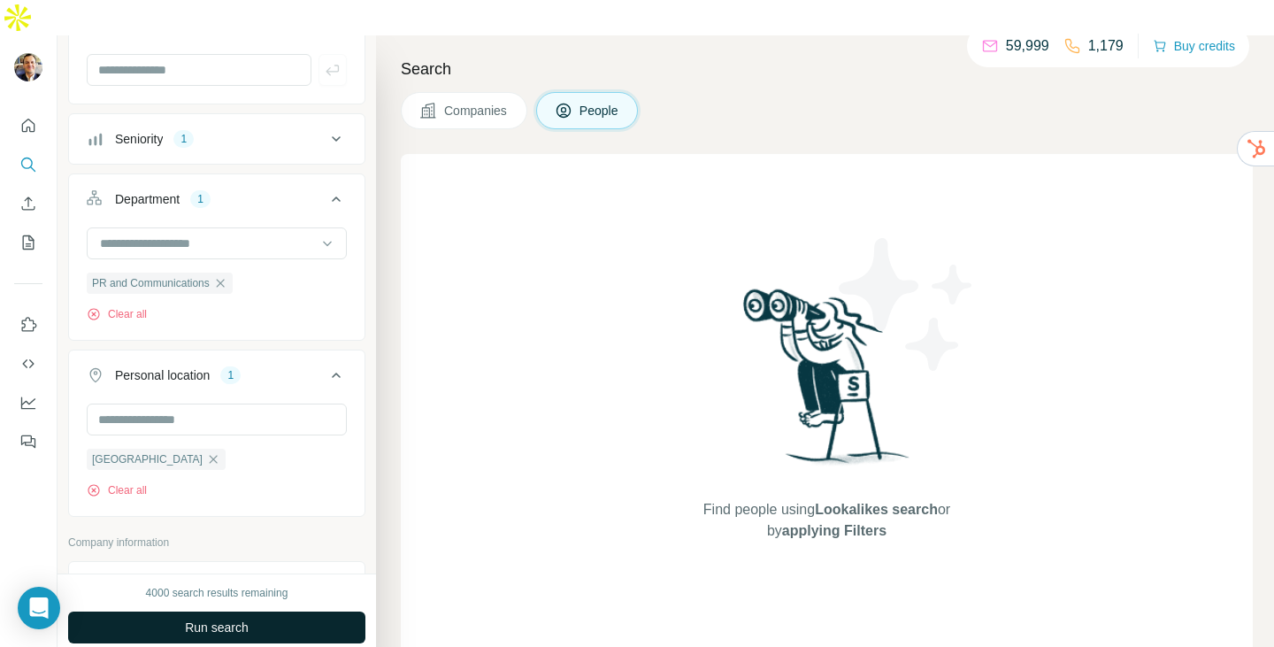
click at [225, 618] on span "Run search" at bounding box center [217, 627] width 64 height 18
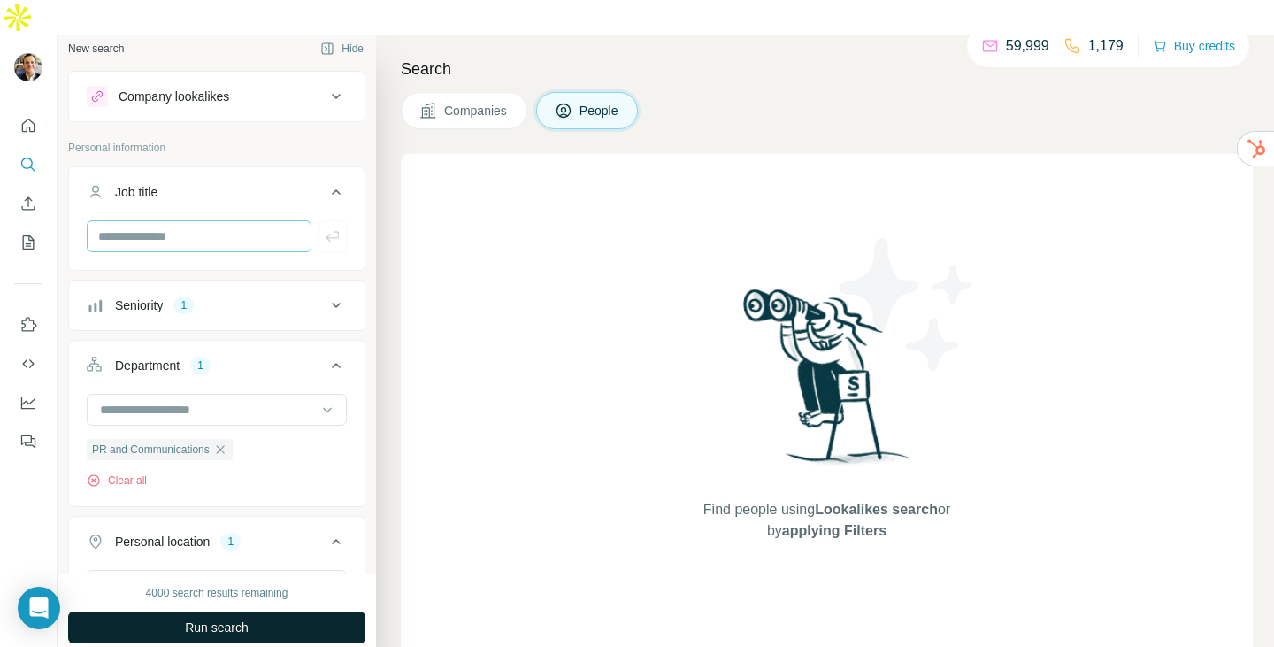
scroll to position [0, 0]
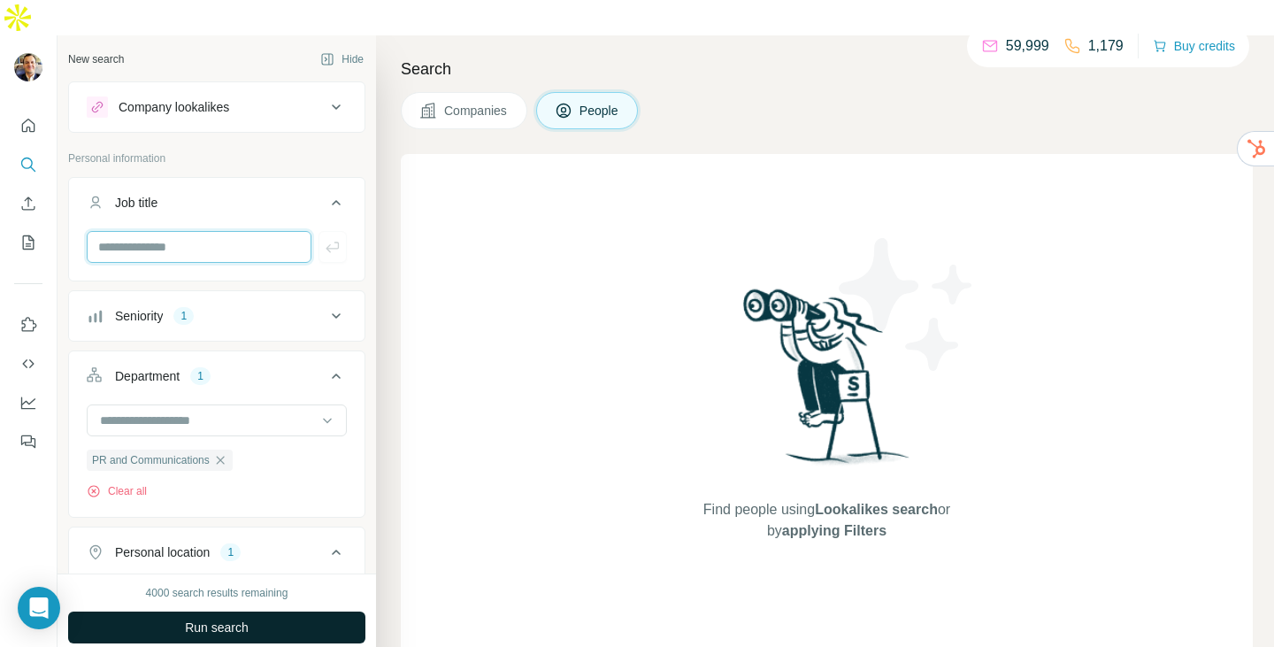
click at [195, 231] on input "text" at bounding box center [199, 247] width 225 height 32
type input "**********"
click at [230, 618] on span "Run search" at bounding box center [217, 627] width 64 height 18
click at [474, 92] on button "Companies" at bounding box center [464, 110] width 126 height 37
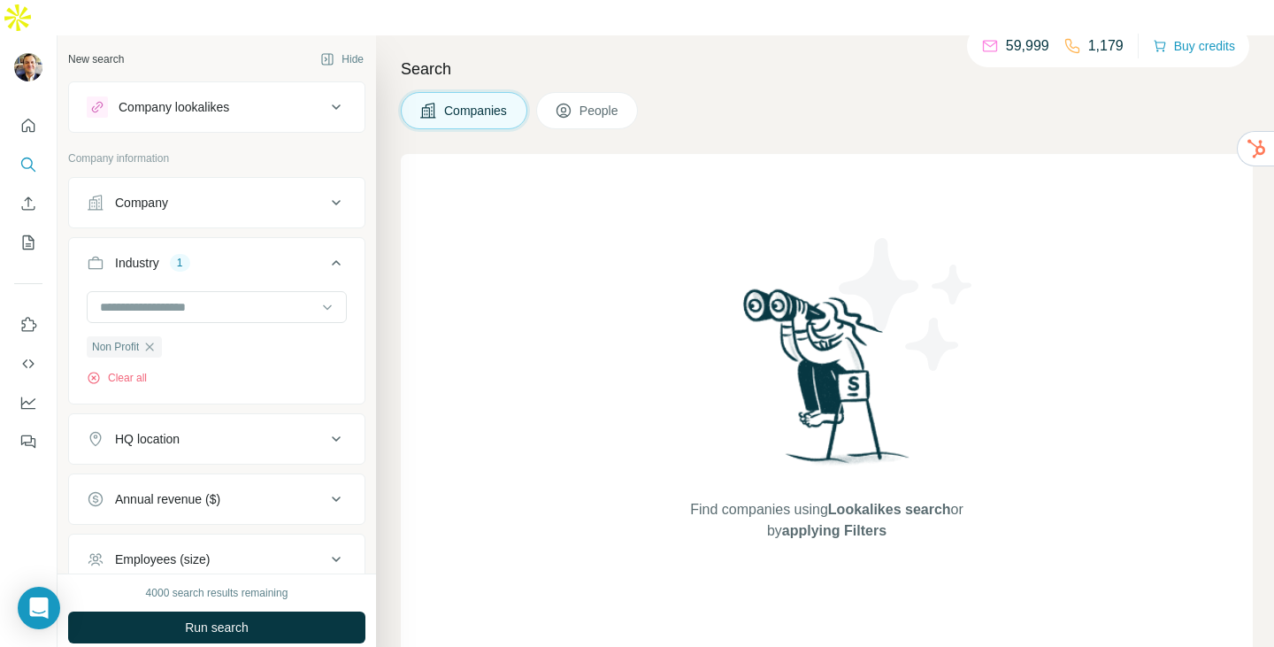
click at [597, 102] on span "People" at bounding box center [599, 111] width 41 height 18
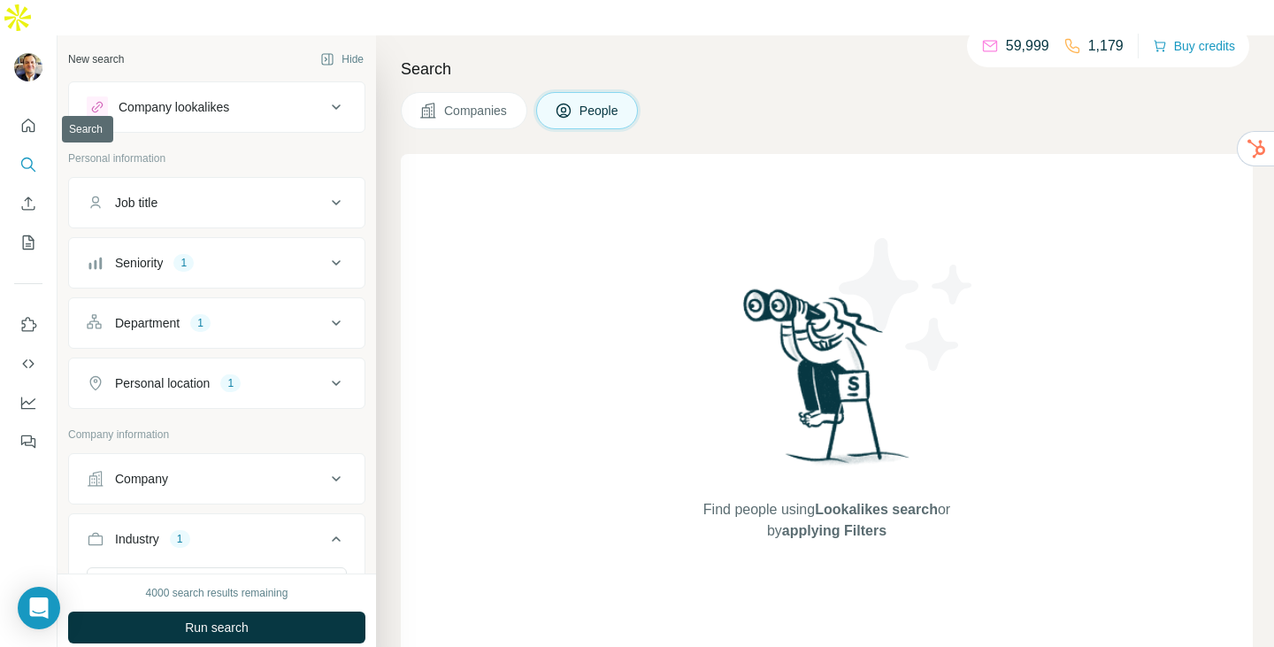
click at [24, 156] on icon "Search" at bounding box center [28, 165] width 18 height 18
click at [29, 234] on icon "My lists" at bounding box center [28, 243] width 18 height 18
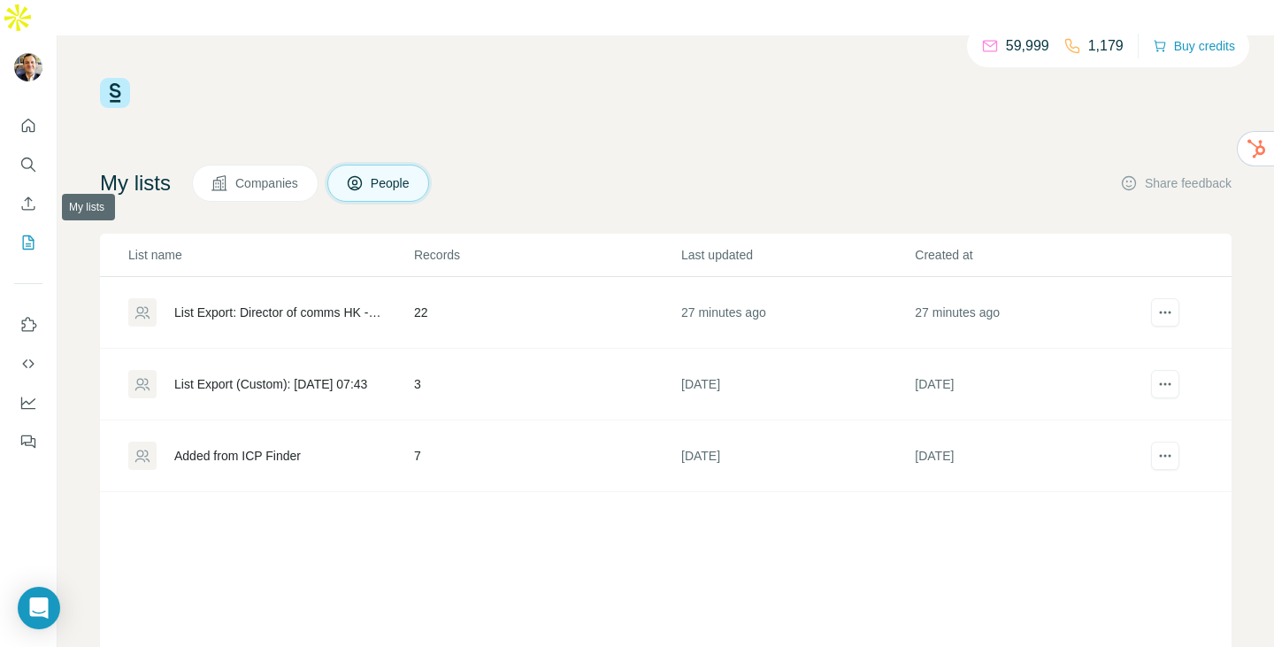
click at [36, 234] on icon "My lists" at bounding box center [28, 243] width 18 height 18
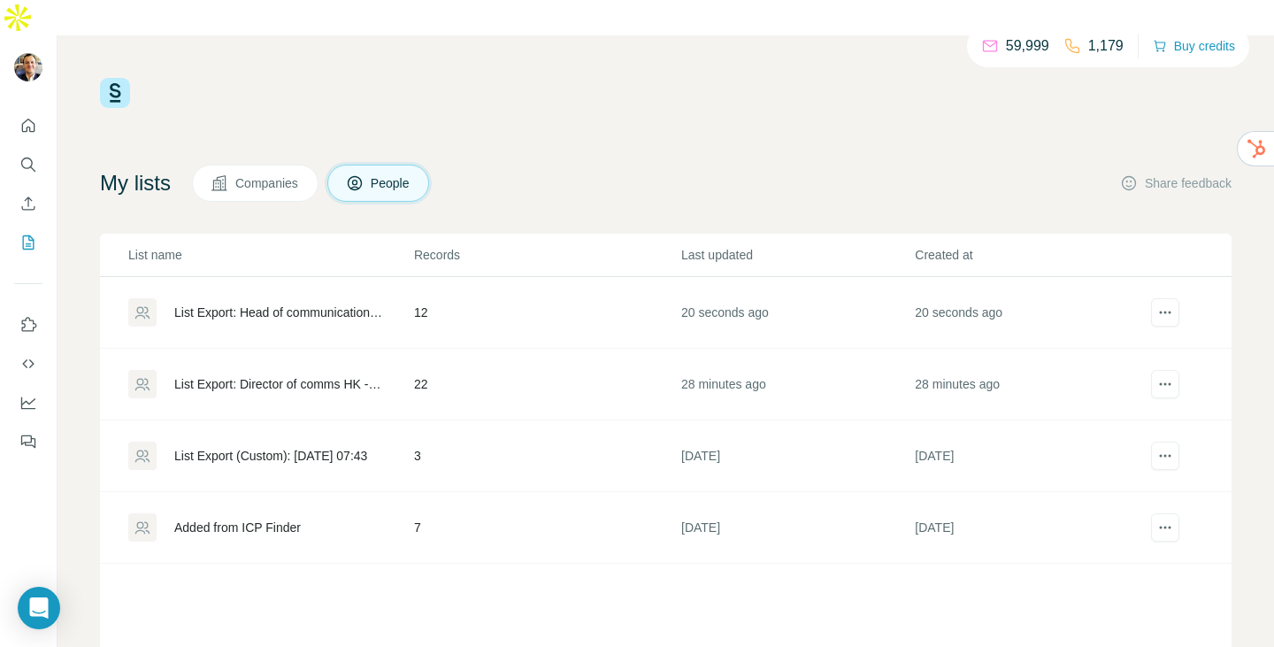
click at [279, 303] on div "List Export: Head of communications - 18/09/2025 02:58" at bounding box center [279, 312] width 210 height 18
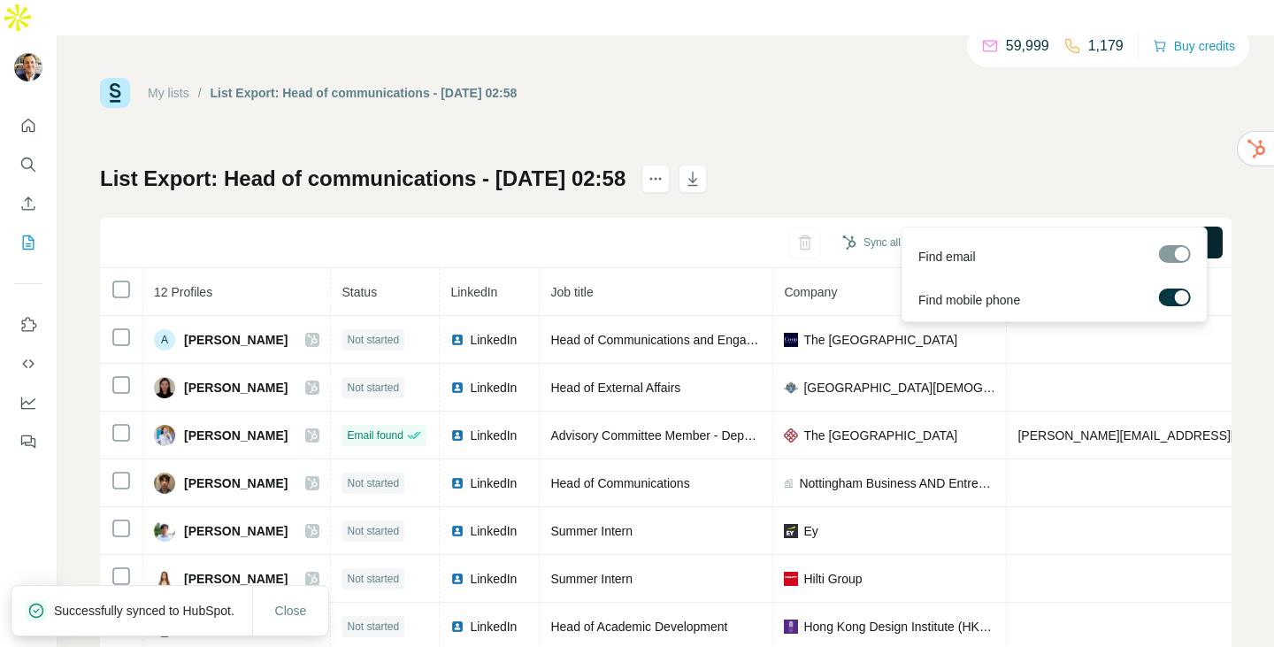
click at [1088, 234] on span "Find all emails & mobiles (12)" at bounding box center [1121, 243] width 163 height 18
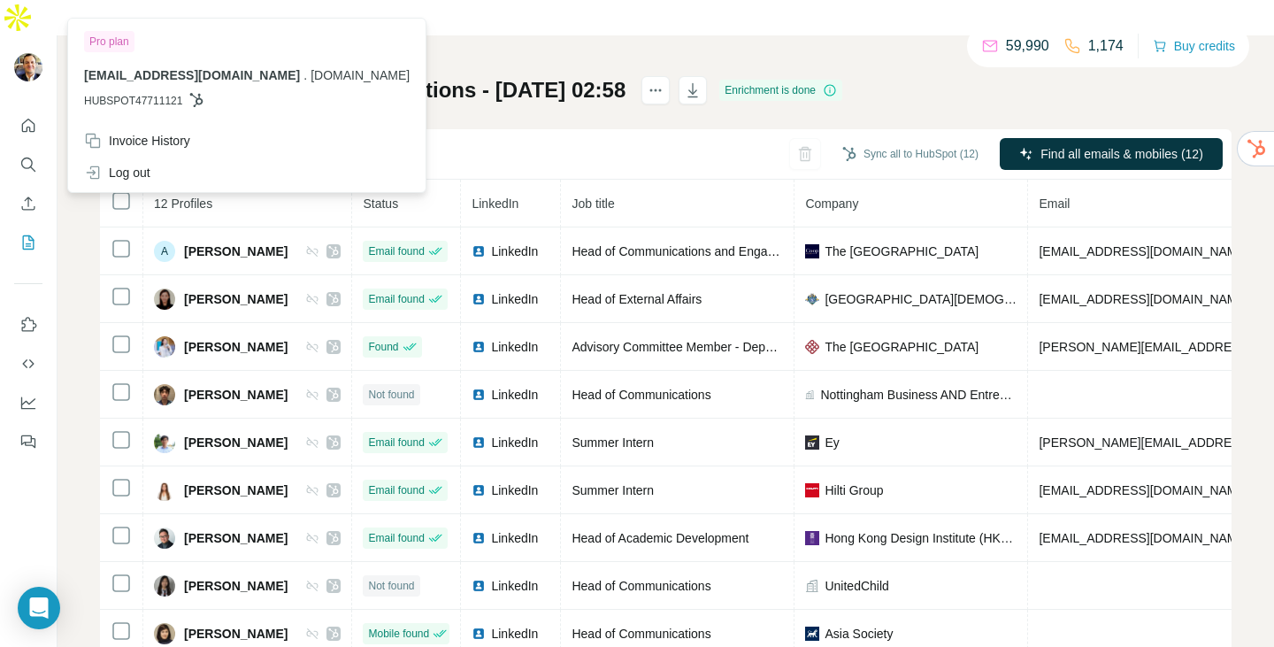
click at [23, 53] on img at bounding box center [28, 67] width 28 height 28
click at [38, 110] on button "Quick start" at bounding box center [28, 126] width 28 height 32
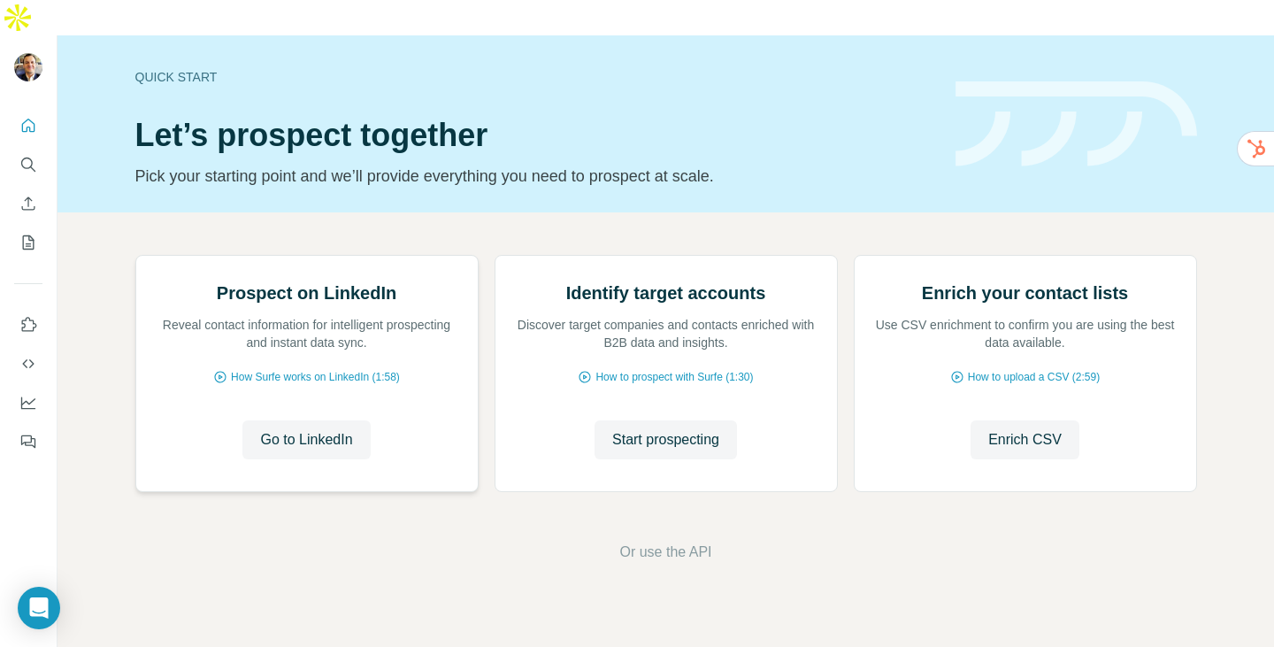
scroll to position [88, 0]
click at [299, 385] on span "How Surfe works on LinkedIn (1:58)" at bounding box center [315, 377] width 169 height 16
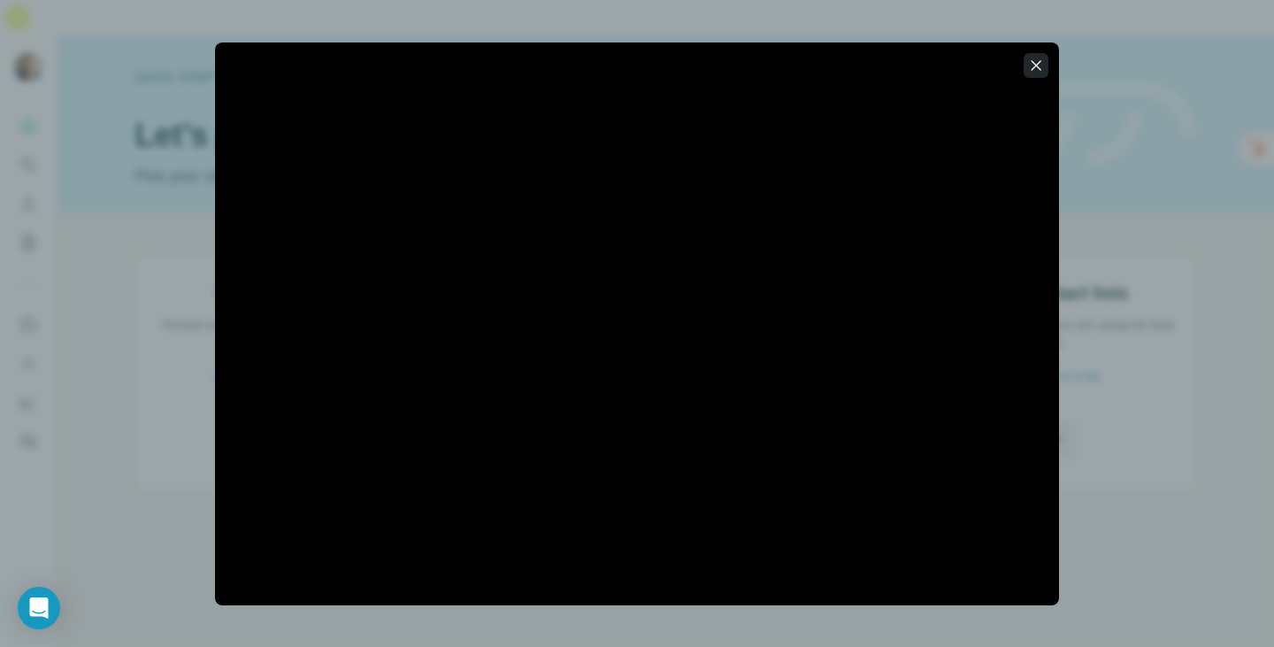
click at [1041, 61] on icon "button" at bounding box center [1036, 66] width 18 height 18
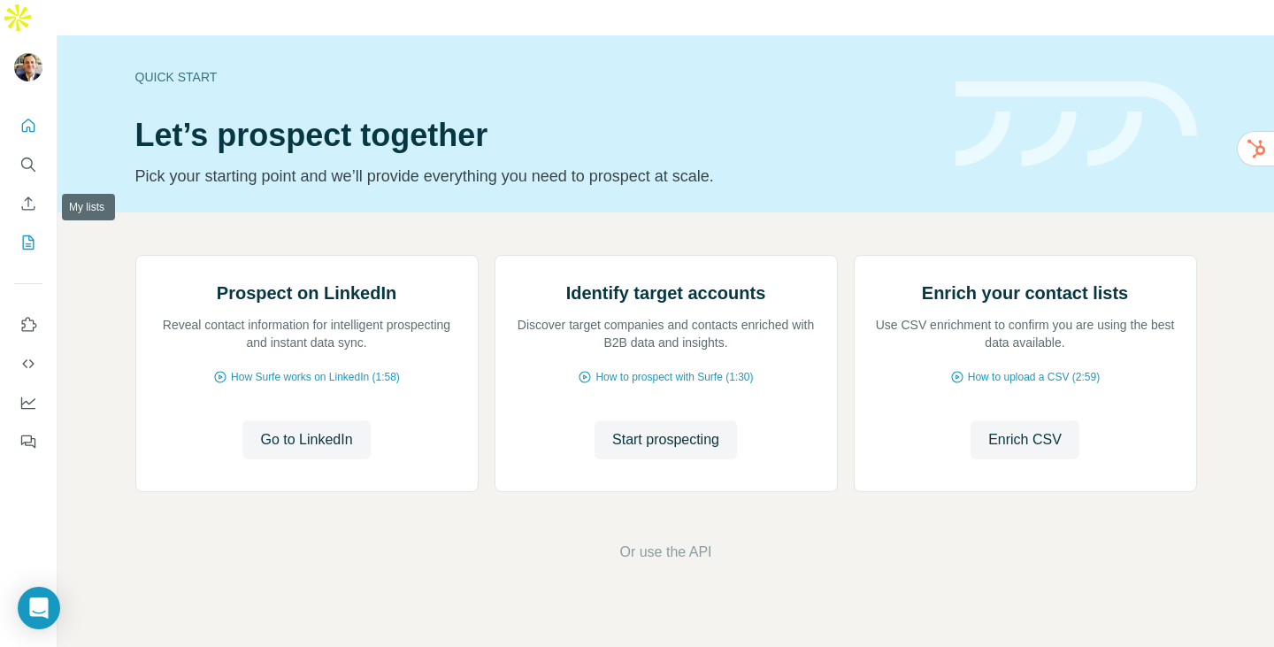
click at [33, 234] on icon "My lists" at bounding box center [28, 243] width 18 height 18
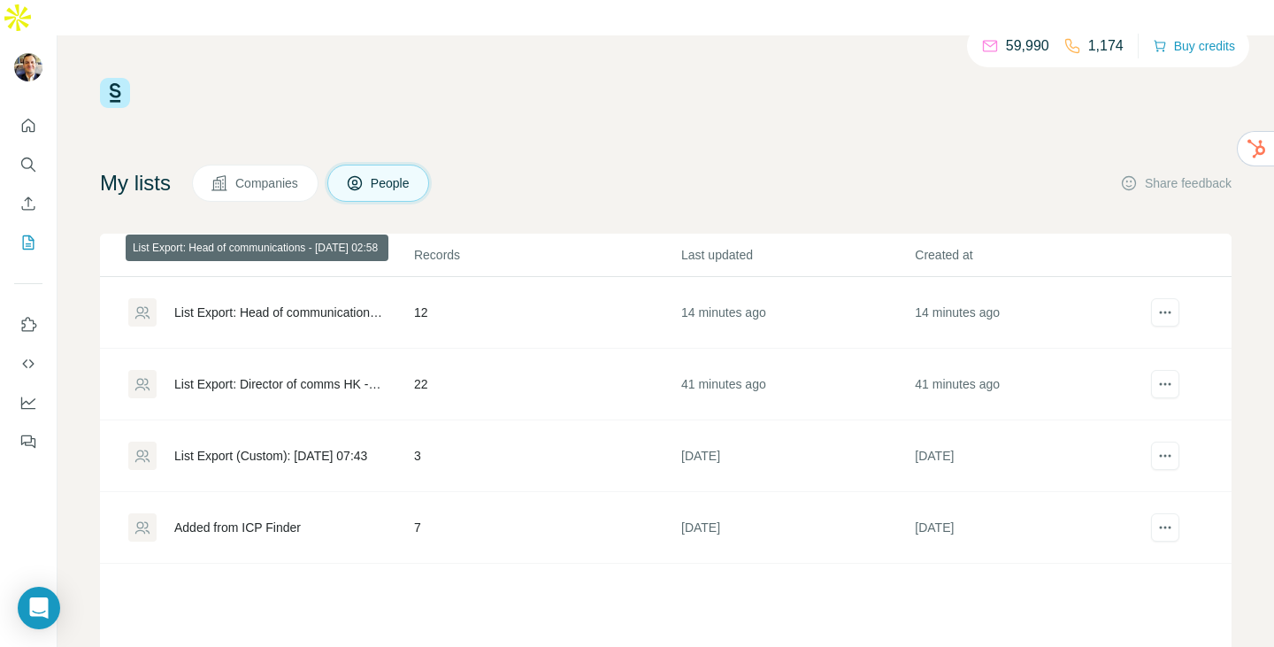
click at [296, 303] on div "List Export: Head of communications - 18/09/2025 02:58" at bounding box center [279, 312] width 210 height 18
